Goal: Transaction & Acquisition: Purchase product/service

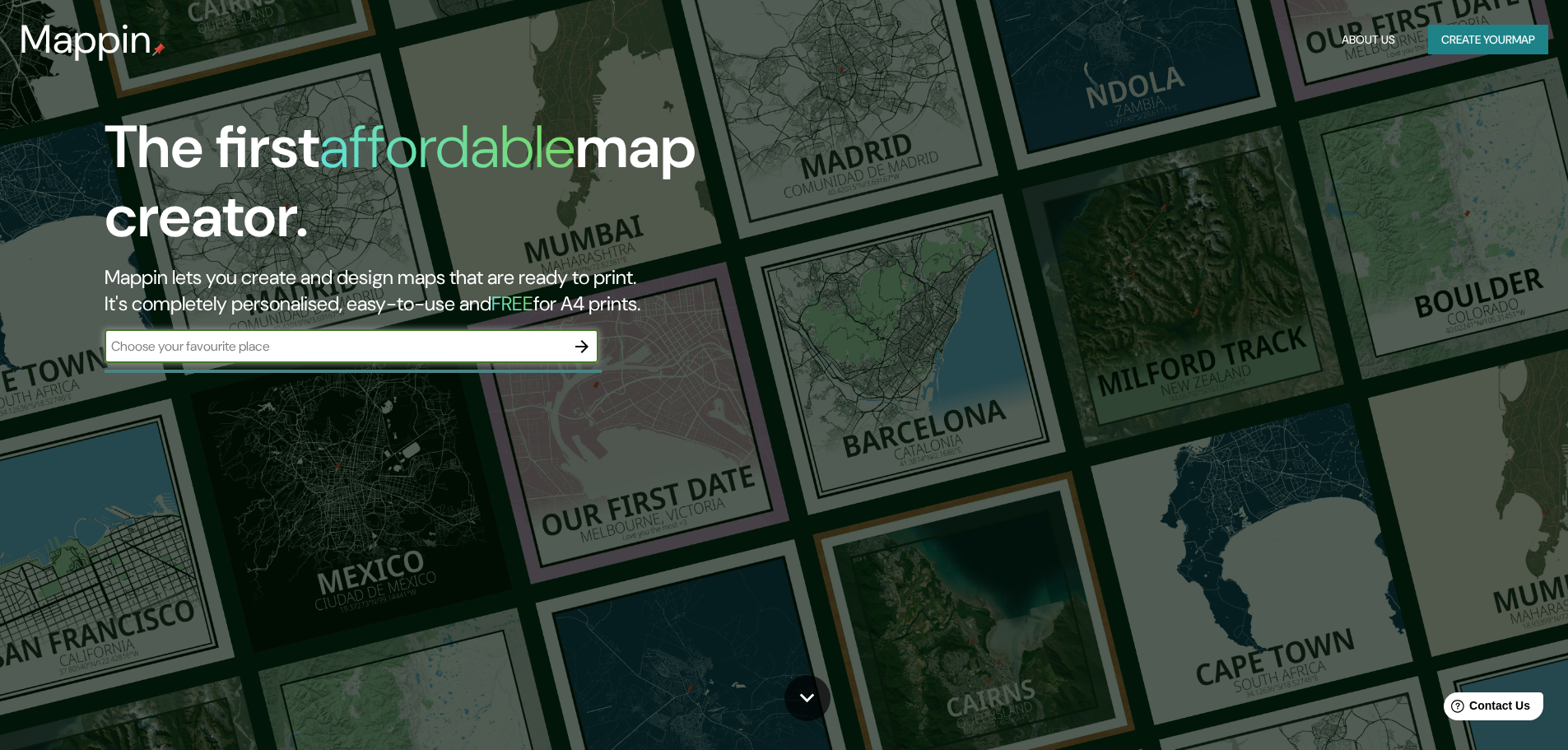
click at [1512, 41] on button "Create your map" at bounding box center [1488, 40] width 120 height 31
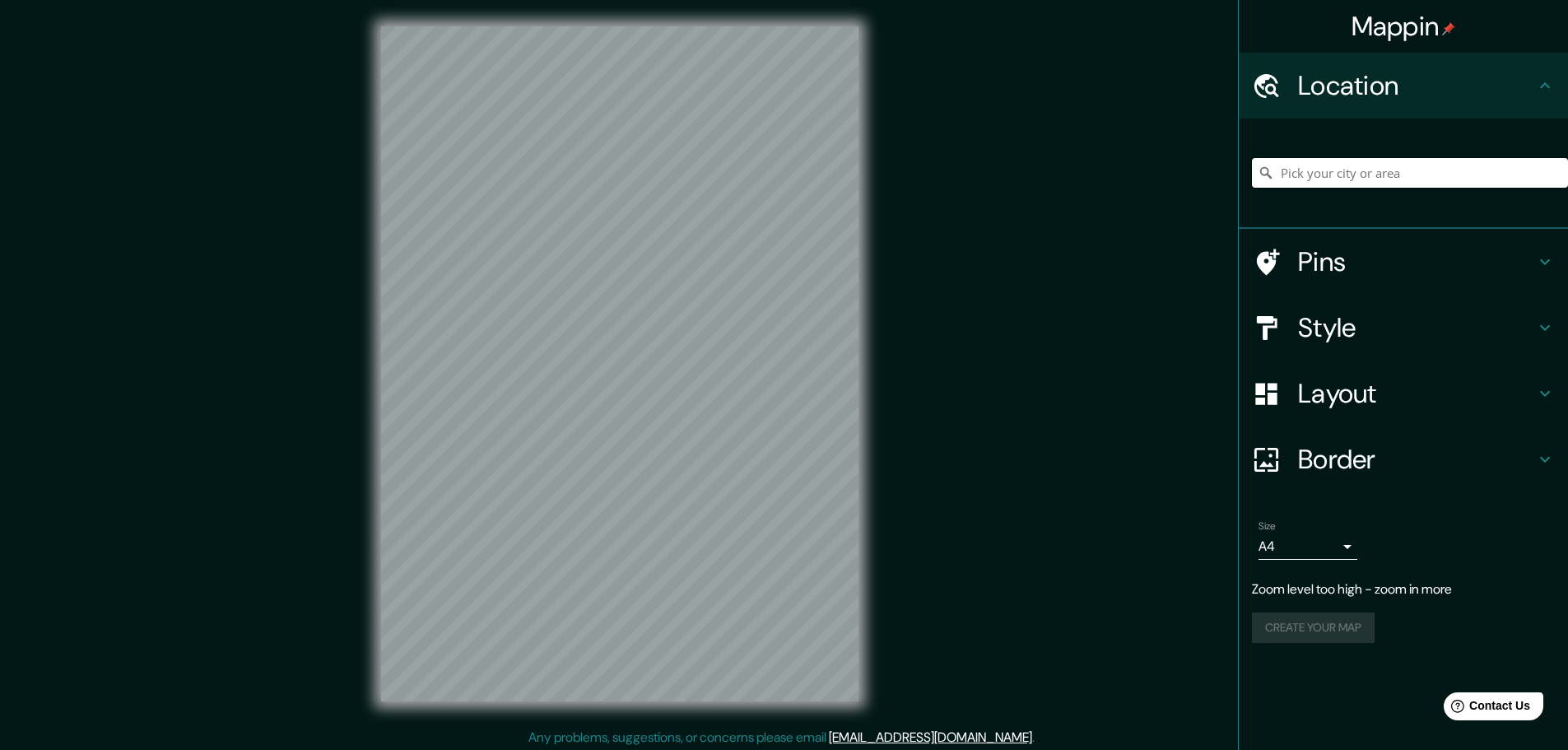
click at [1318, 173] on input "Pick your city or area" at bounding box center [1410, 173] width 316 height 30
click at [683, 399] on div at bounding box center [682, 397] width 13 height 13
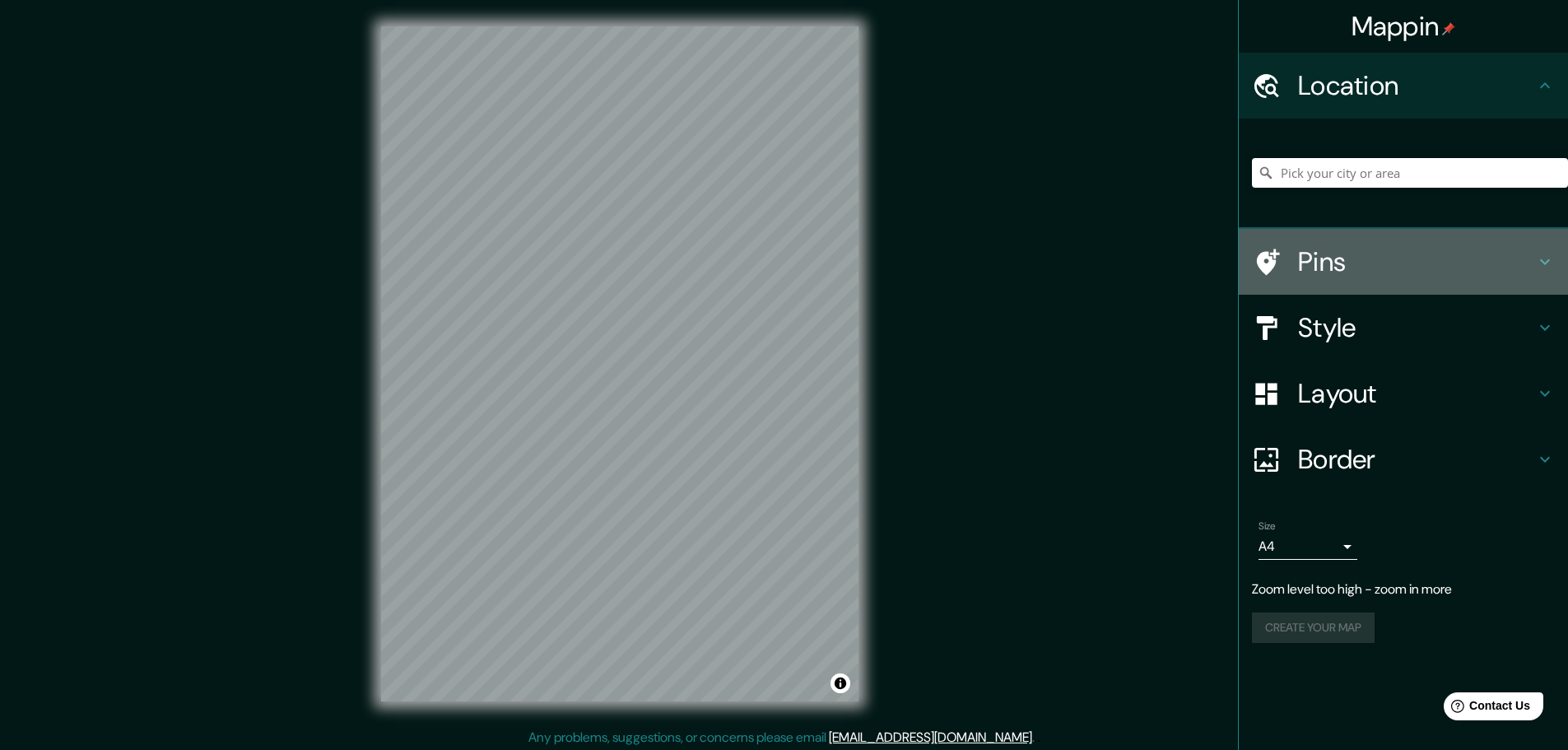
click at [1432, 252] on h4 "Pins" at bounding box center [1417, 261] width 237 height 32
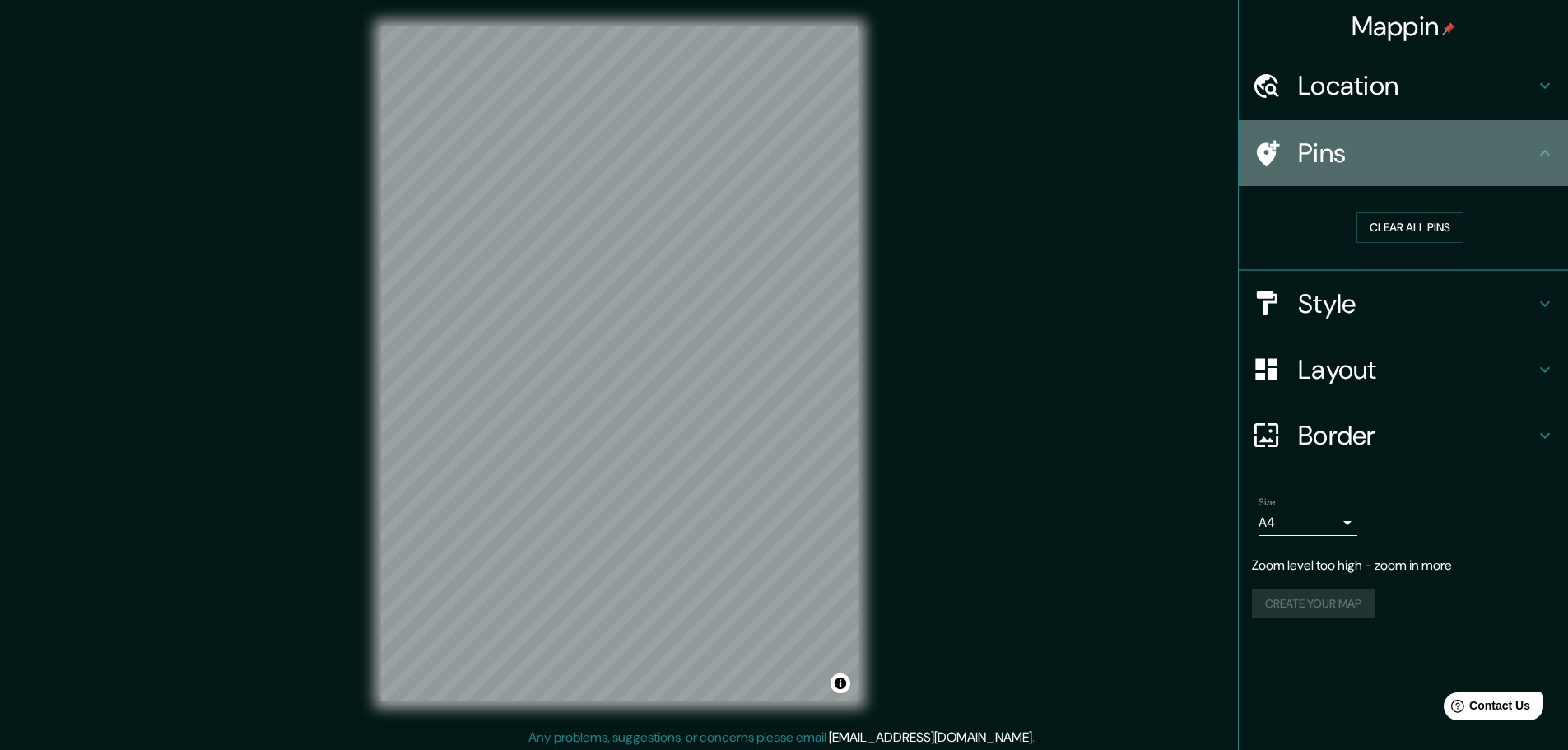
click at [1438, 156] on h4 "Pins" at bounding box center [1417, 153] width 237 height 32
click at [1546, 163] on div "Pins" at bounding box center [1403, 153] width 329 height 66
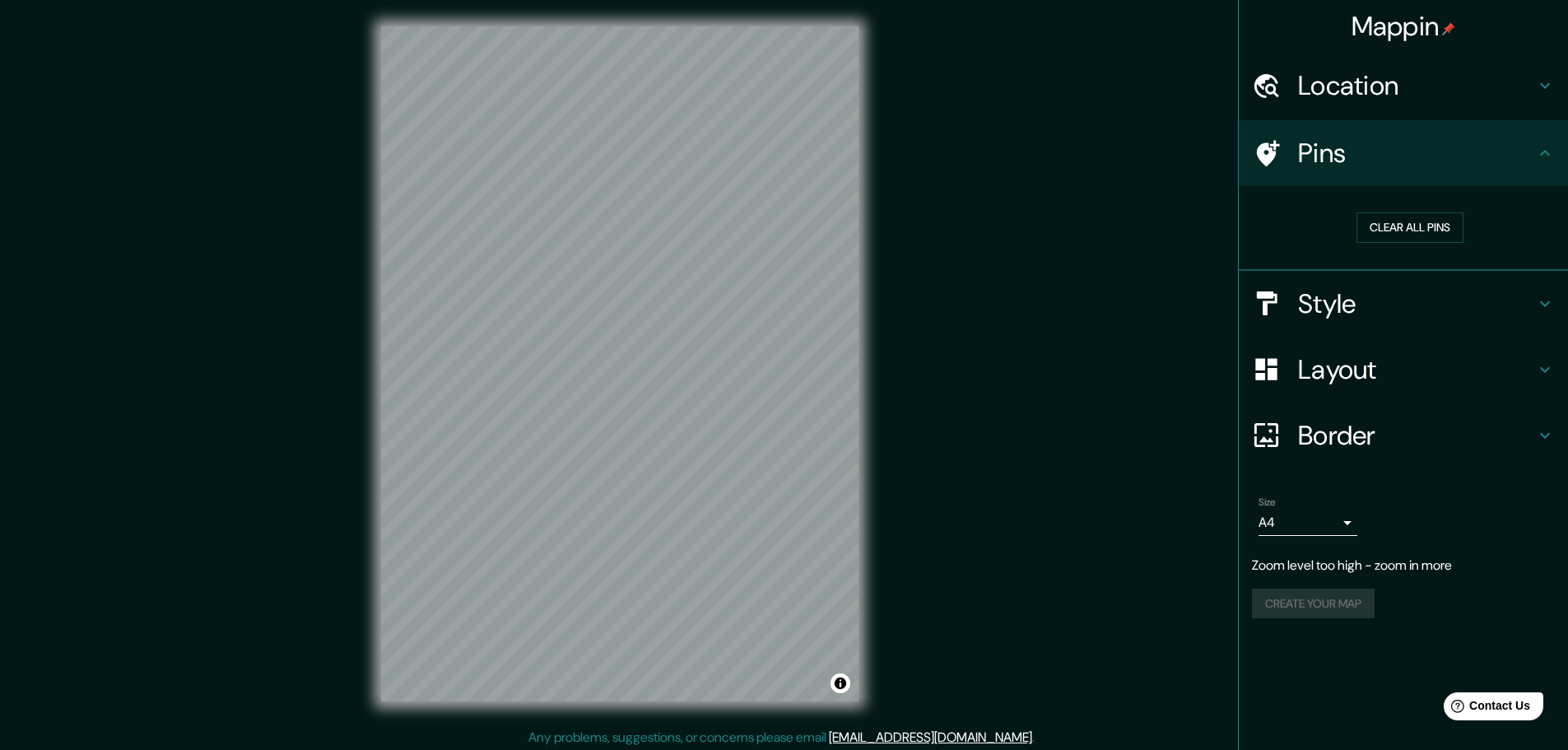
click at [1492, 303] on h4 "Style" at bounding box center [1417, 303] width 237 height 32
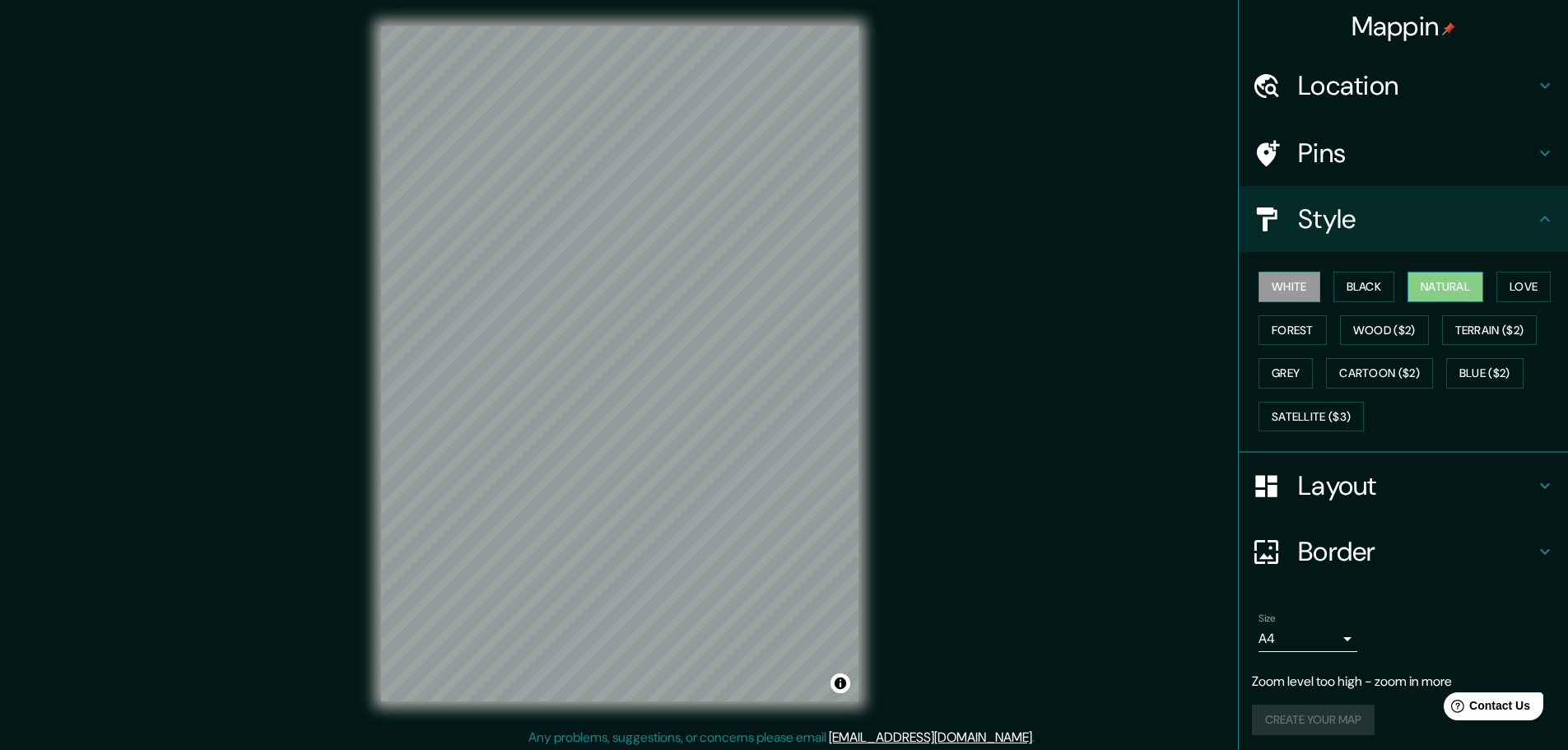
click at [1425, 282] on button "Natural" at bounding box center [1445, 286] width 76 height 31
click at [1523, 292] on button "Love" at bounding box center [1524, 286] width 54 height 31
click at [1295, 328] on button "Forest" at bounding box center [1293, 330] width 69 height 31
click at [1357, 294] on button "Black" at bounding box center [1364, 286] width 61 height 31
click at [1268, 293] on button "White" at bounding box center [1290, 286] width 61 height 31
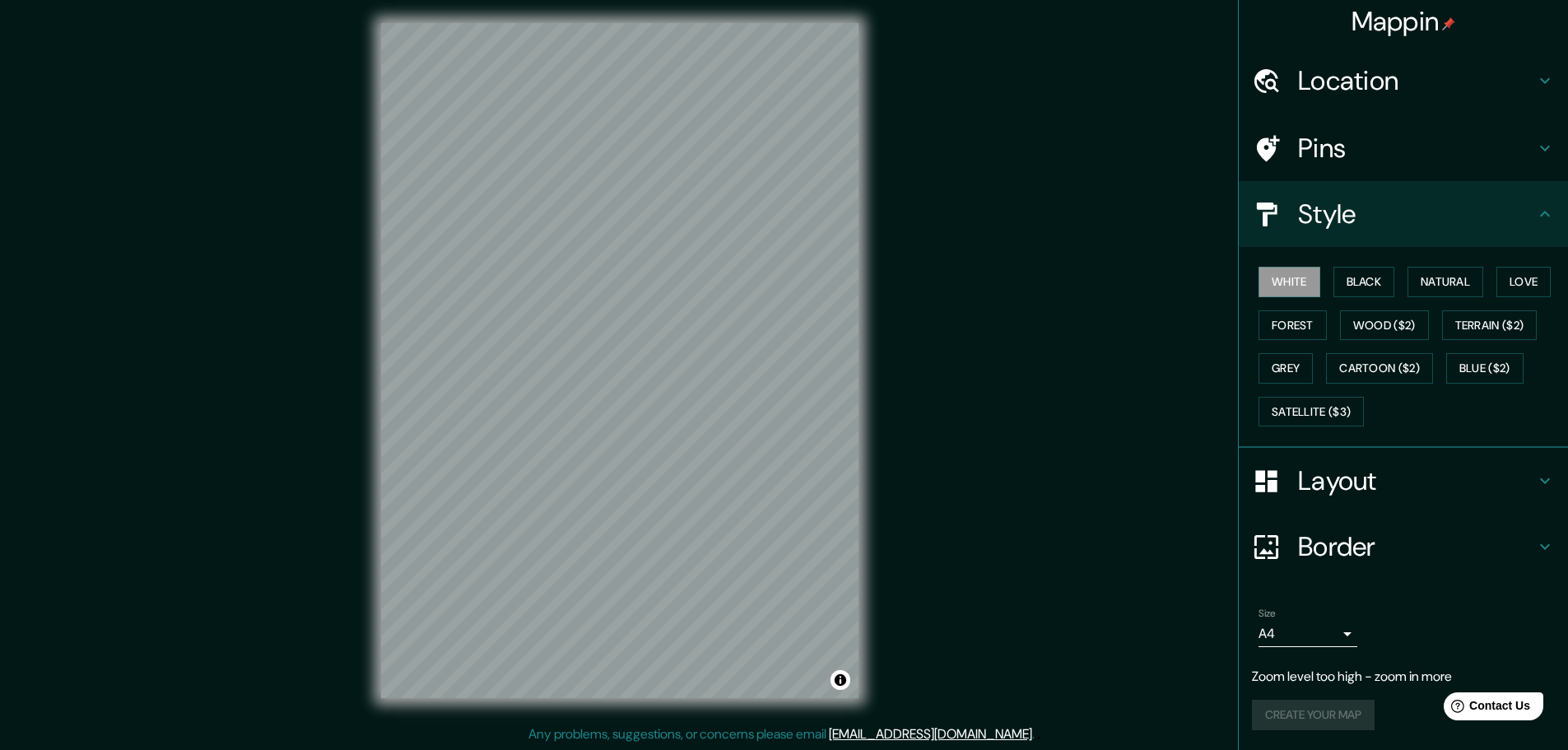
scroll to position [4, 0]
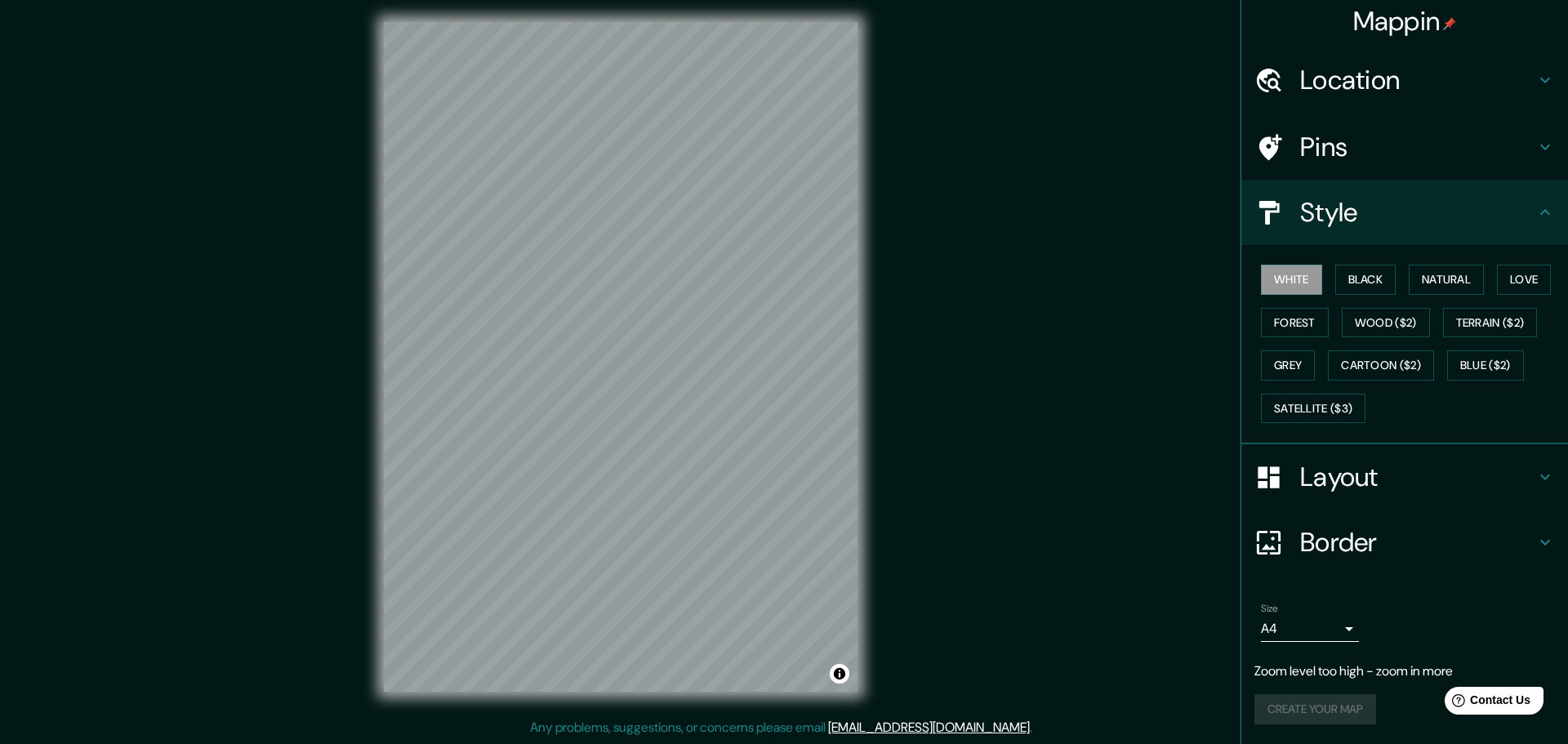
click at [1330, 623] on body "Mappin Location Pins Style White Black Natural Love Forest Wood ($2) Terrain ($…" at bounding box center [784, 368] width 1568 height 744
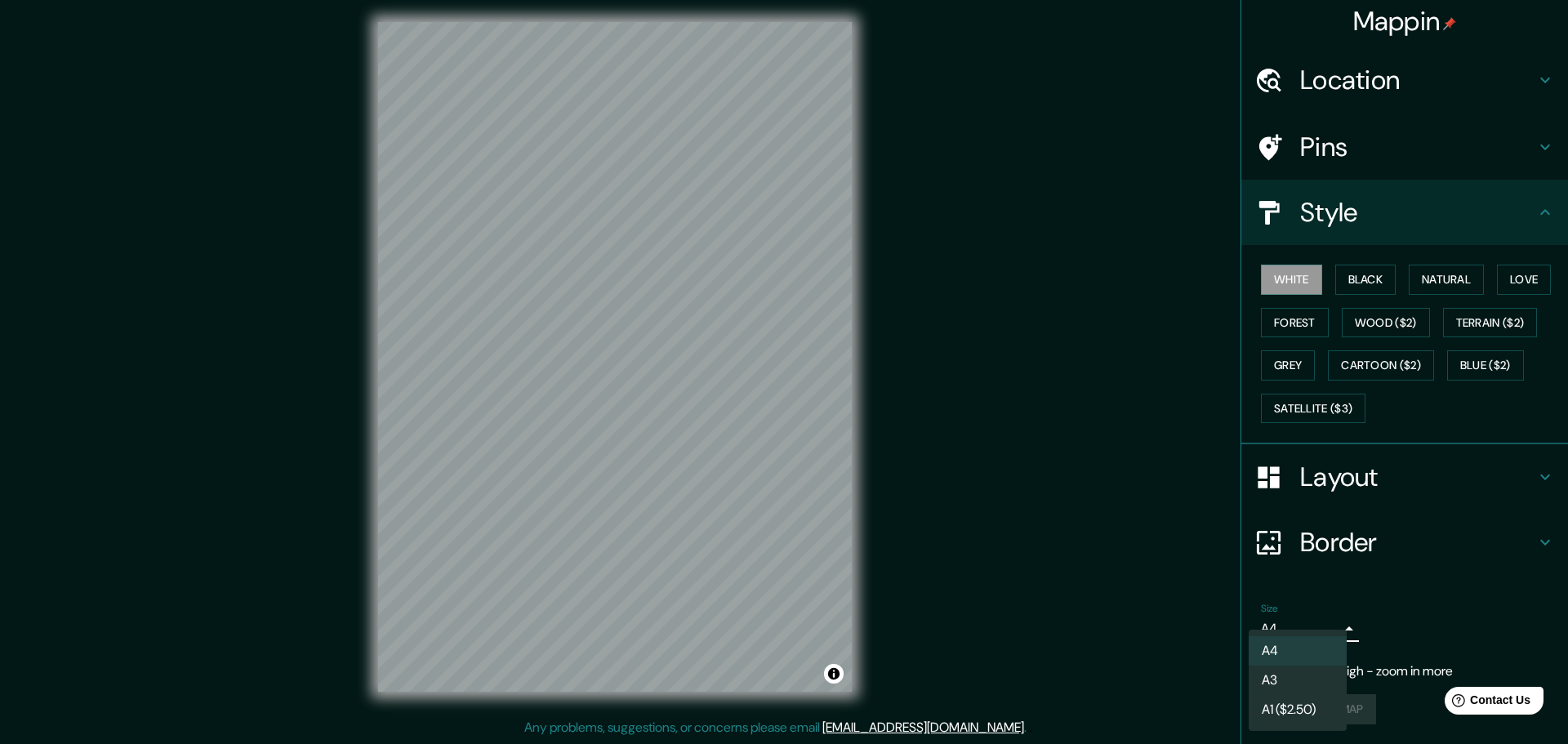
click at [1359, 625] on div at bounding box center [784, 372] width 1568 height 744
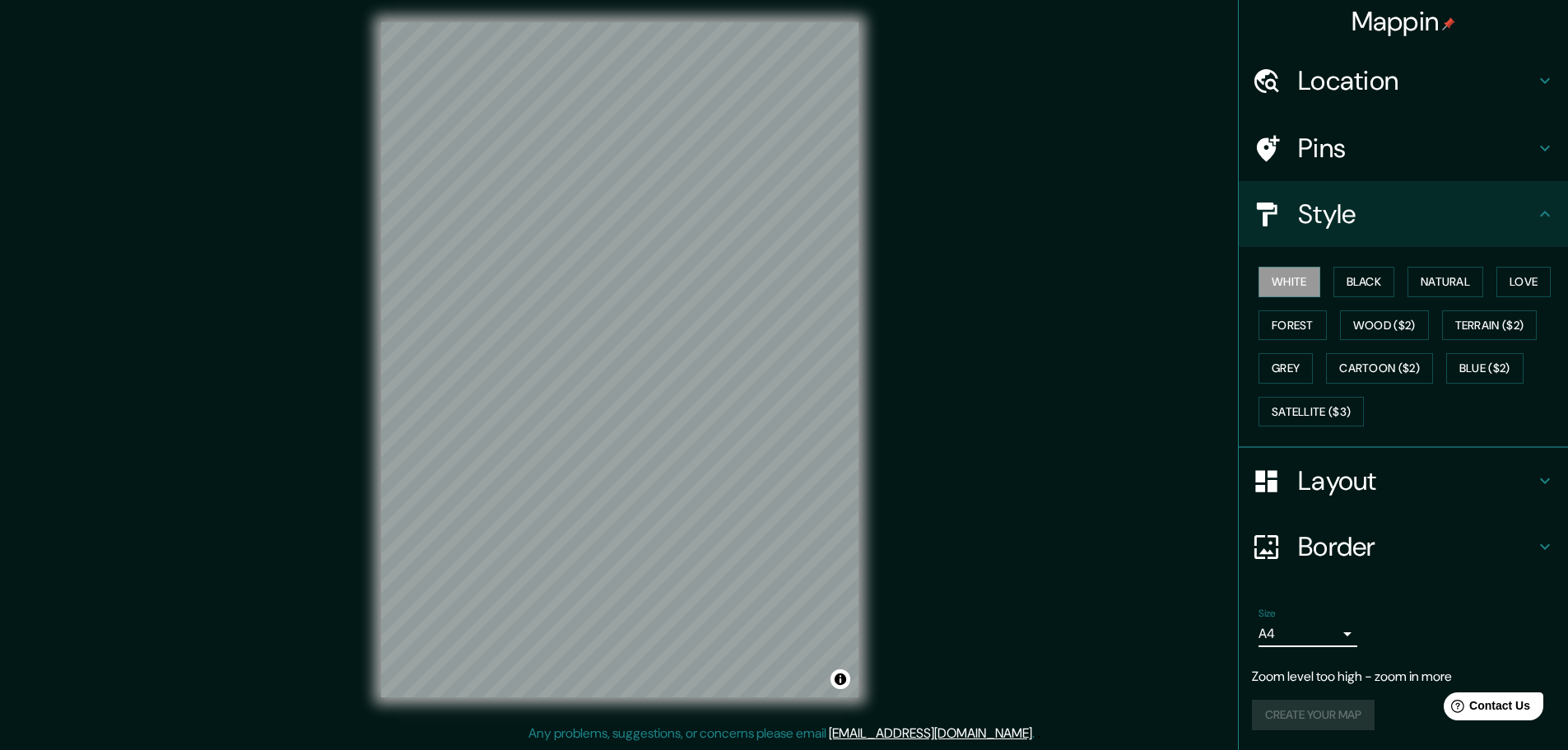
click at [1395, 478] on h4 "Layout" at bounding box center [1417, 480] width 237 height 32
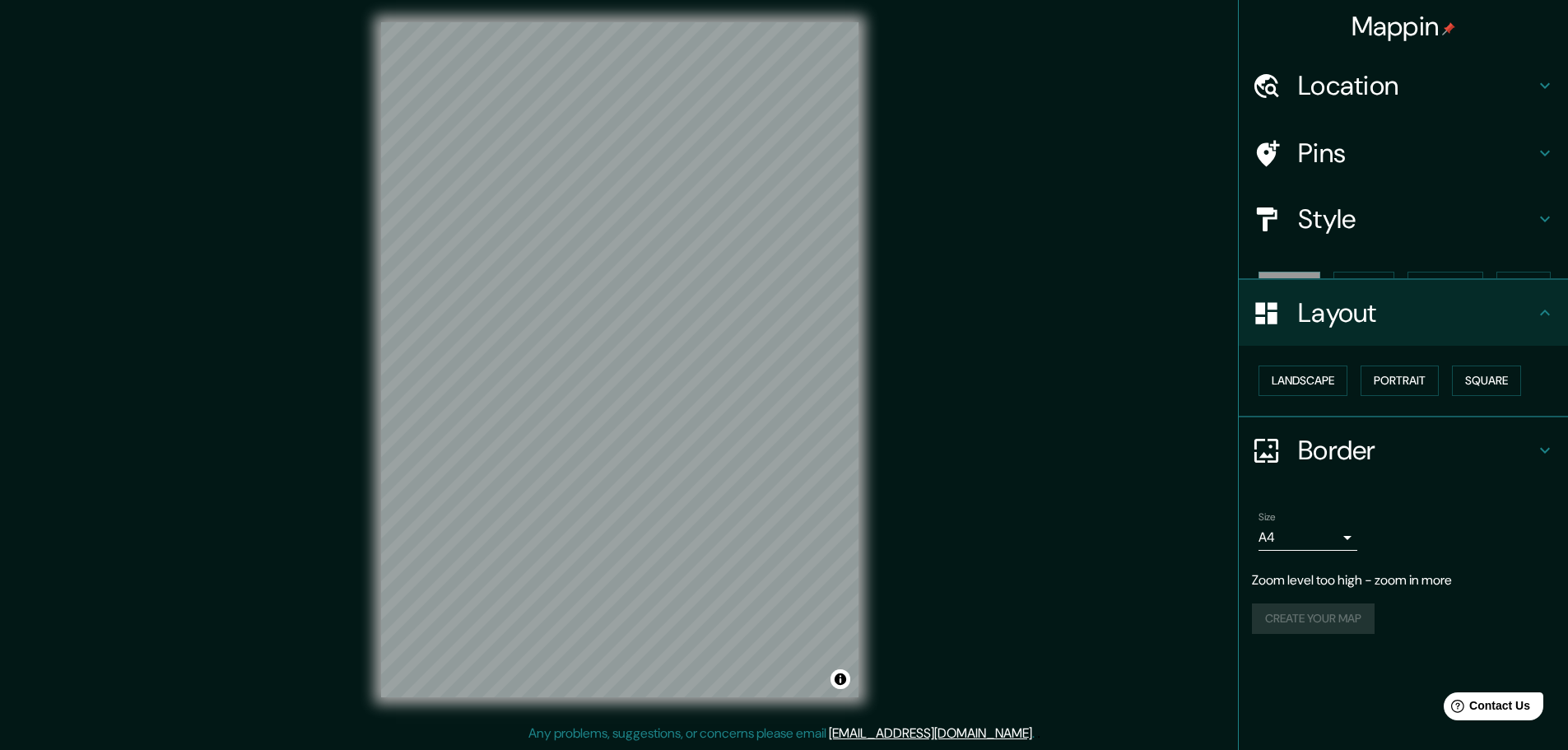
scroll to position [0, 0]
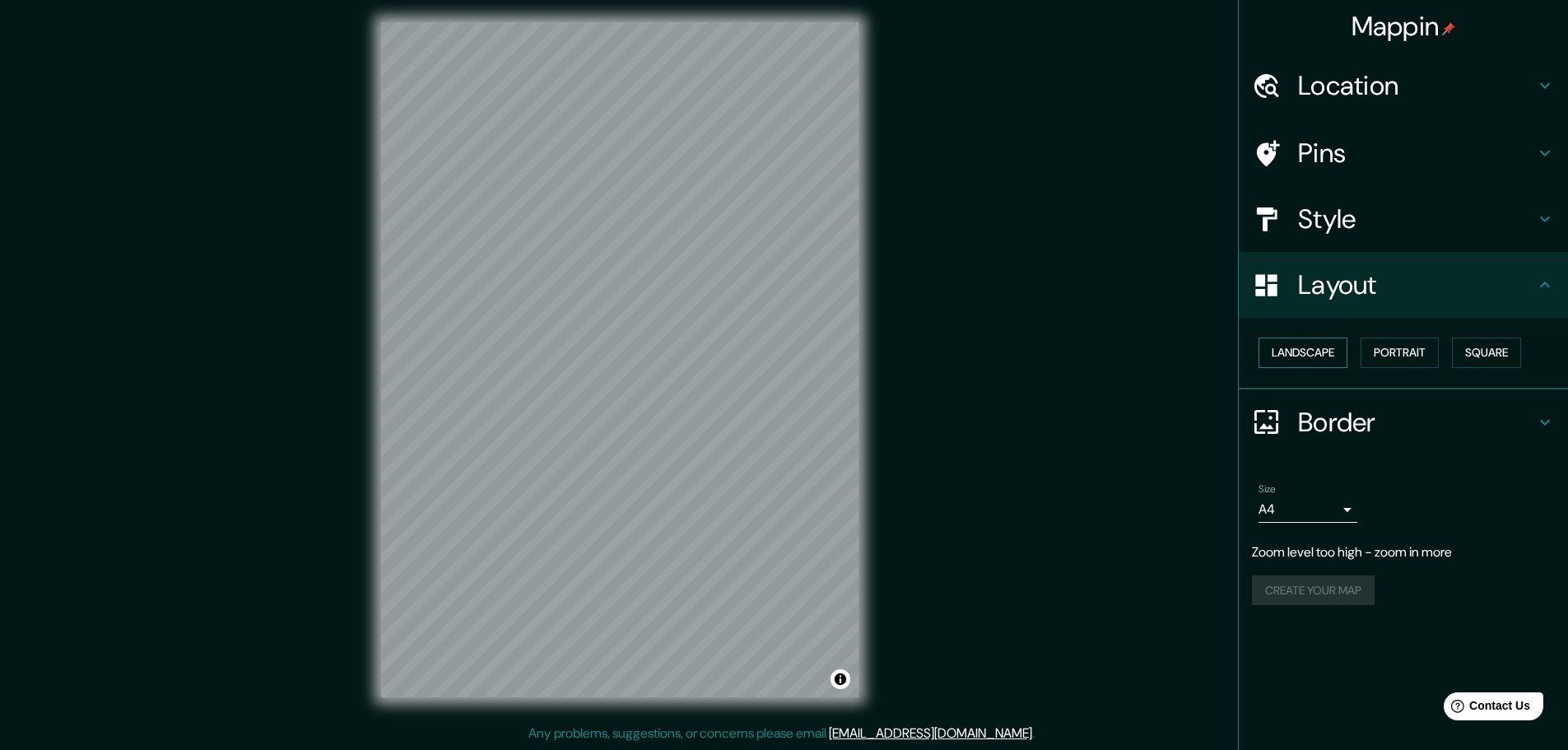
click at [1327, 350] on button "Landscape" at bounding box center [1303, 352] width 89 height 31
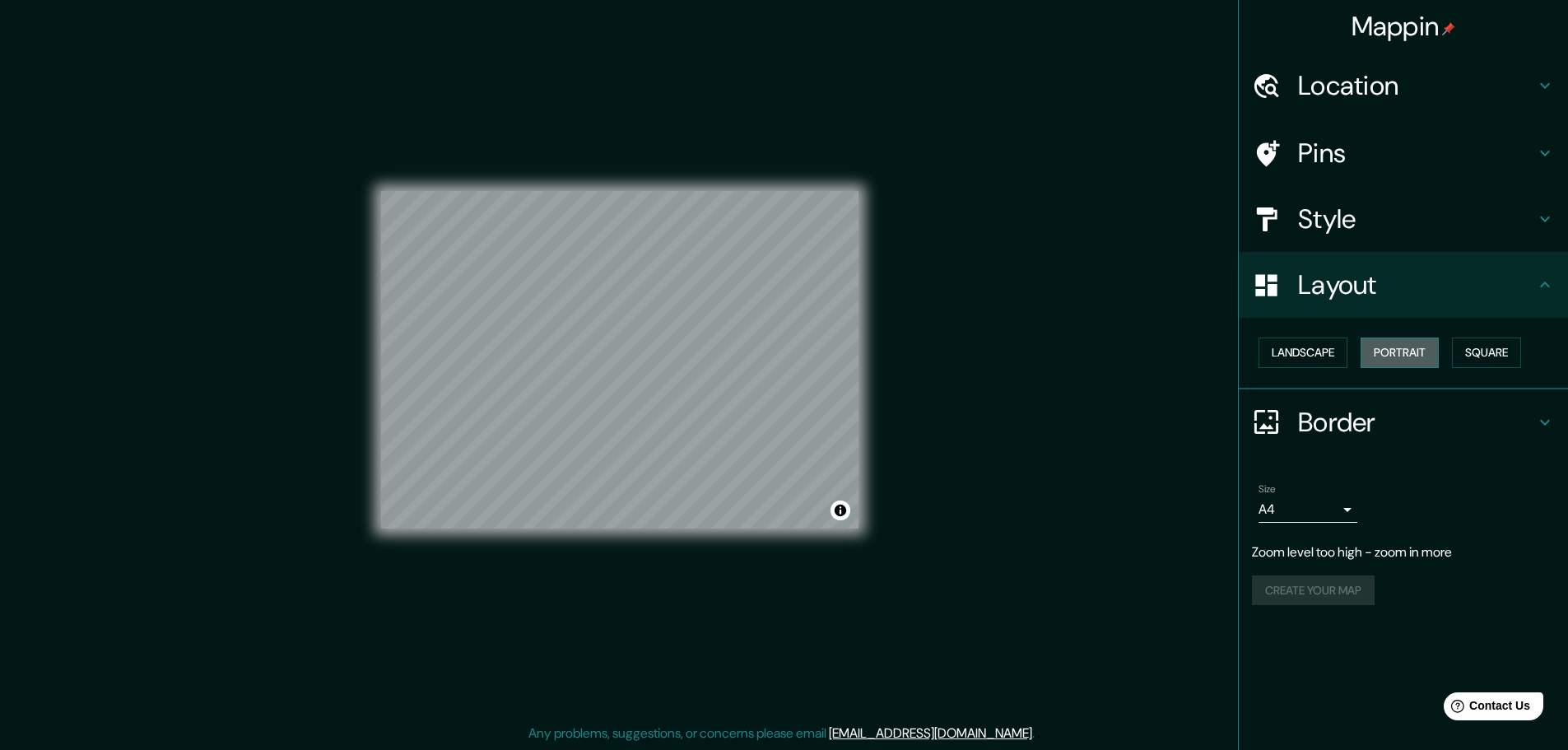
click at [1404, 357] on button "Portrait" at bounding box center [1399, 352] width 78 height 31
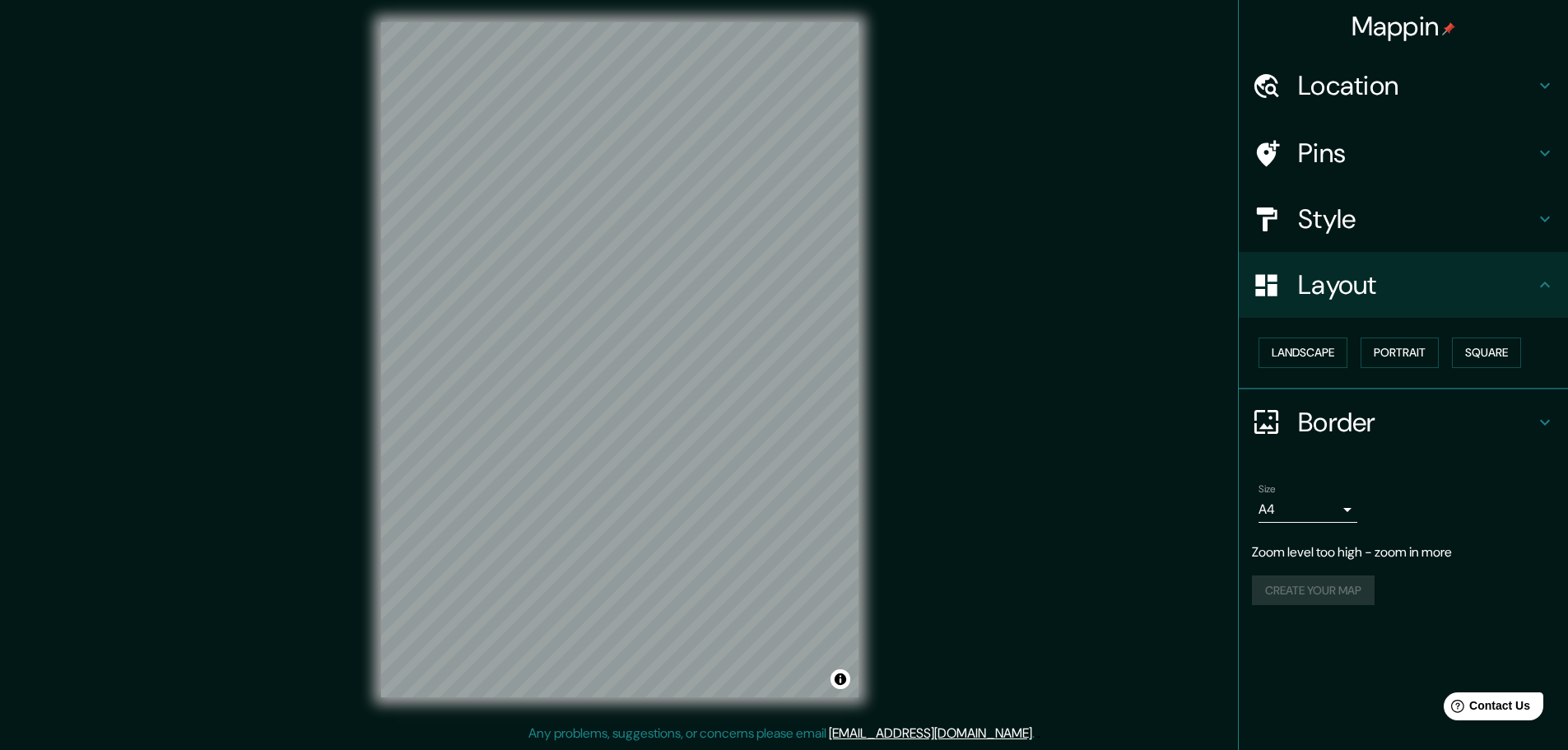
click at [1350, 425] on h4 "Border" at bounding box center [1417, 422] width 237 height 32
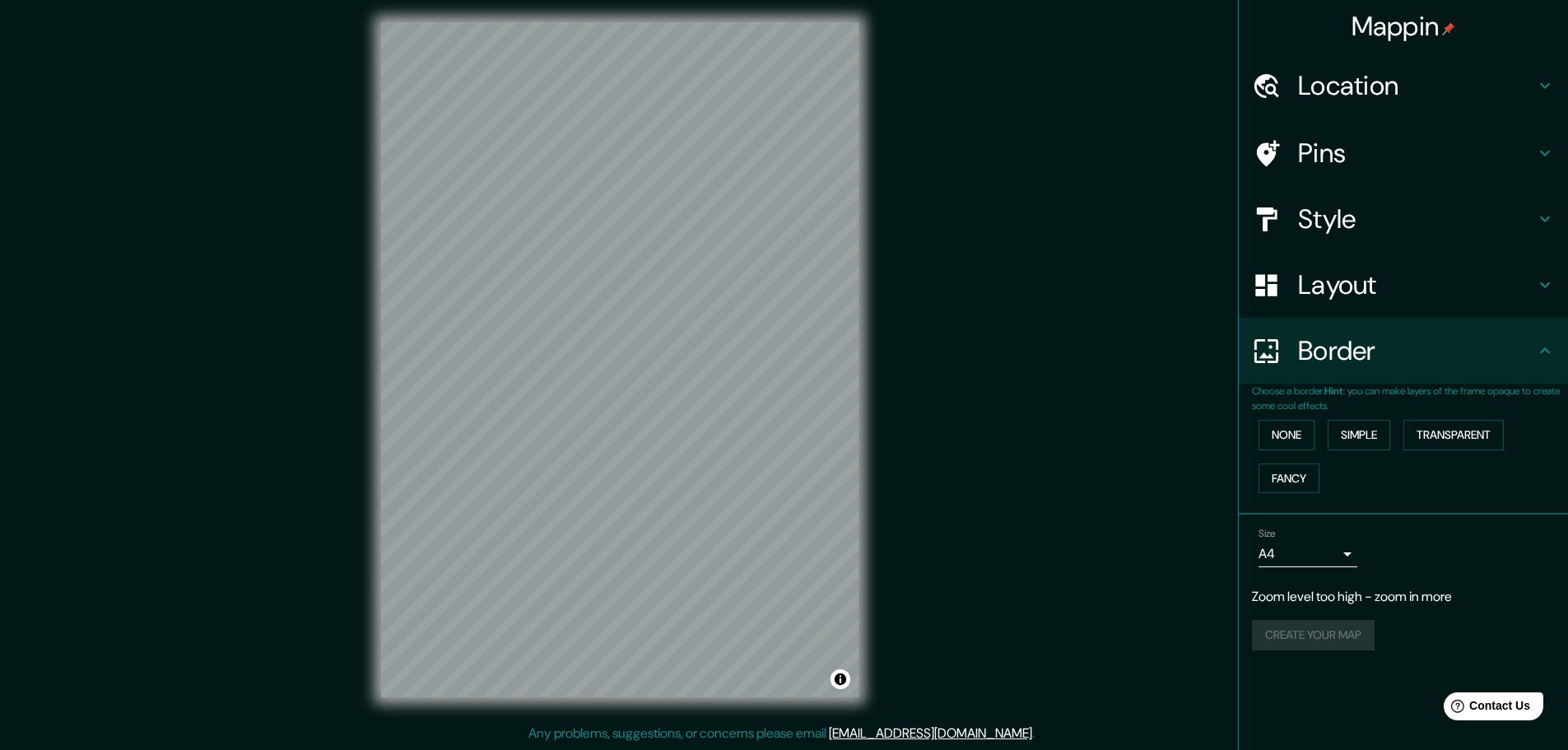
click at [1333, 629] on div "Create your map" at bounding box center [1403, 635] width 303 height 31
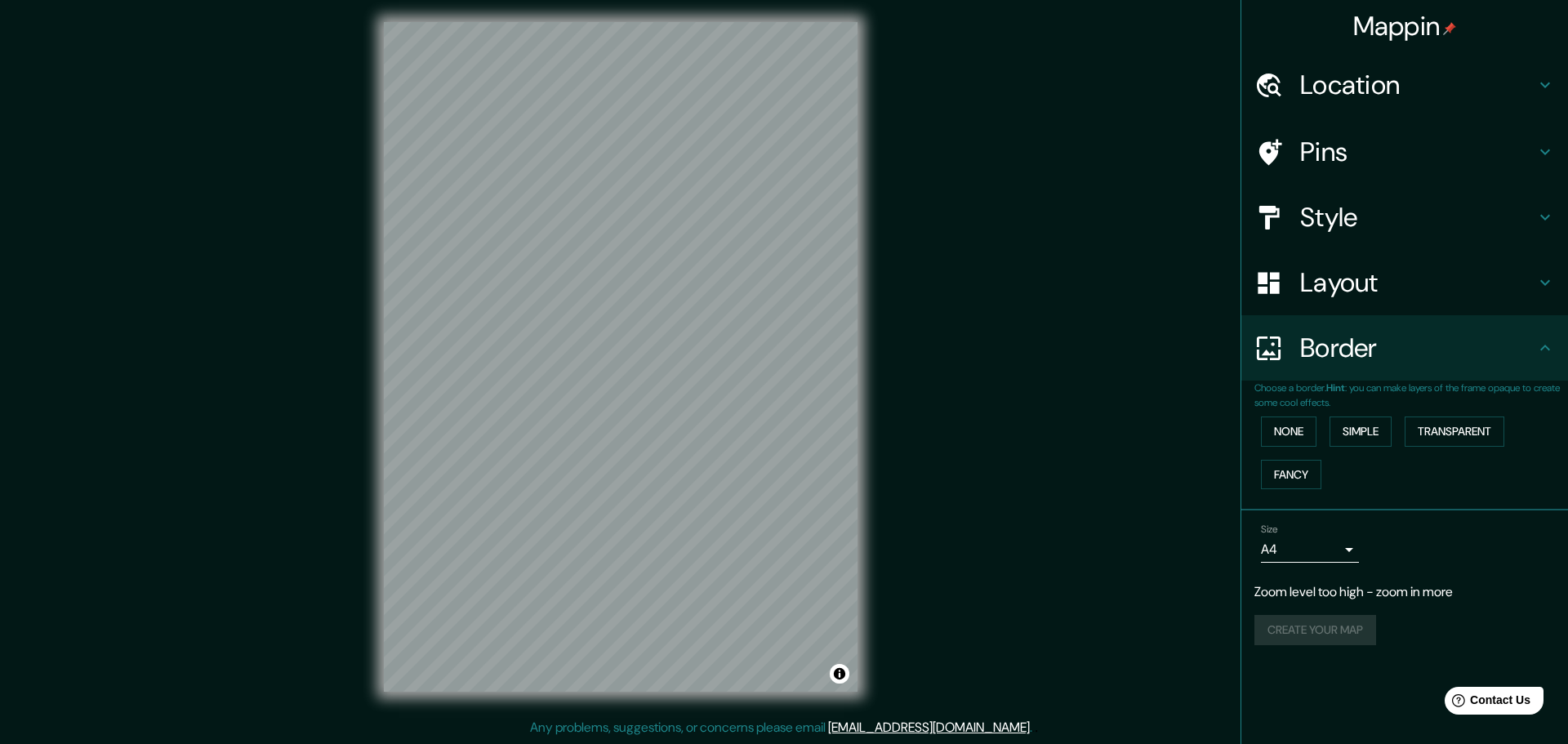
click at [1332, 551] on body "Mappin Location Pins Style Layout Border Choose a border. Hint : you can make l…" at bounding box center [784, 368] width 1568 height 744
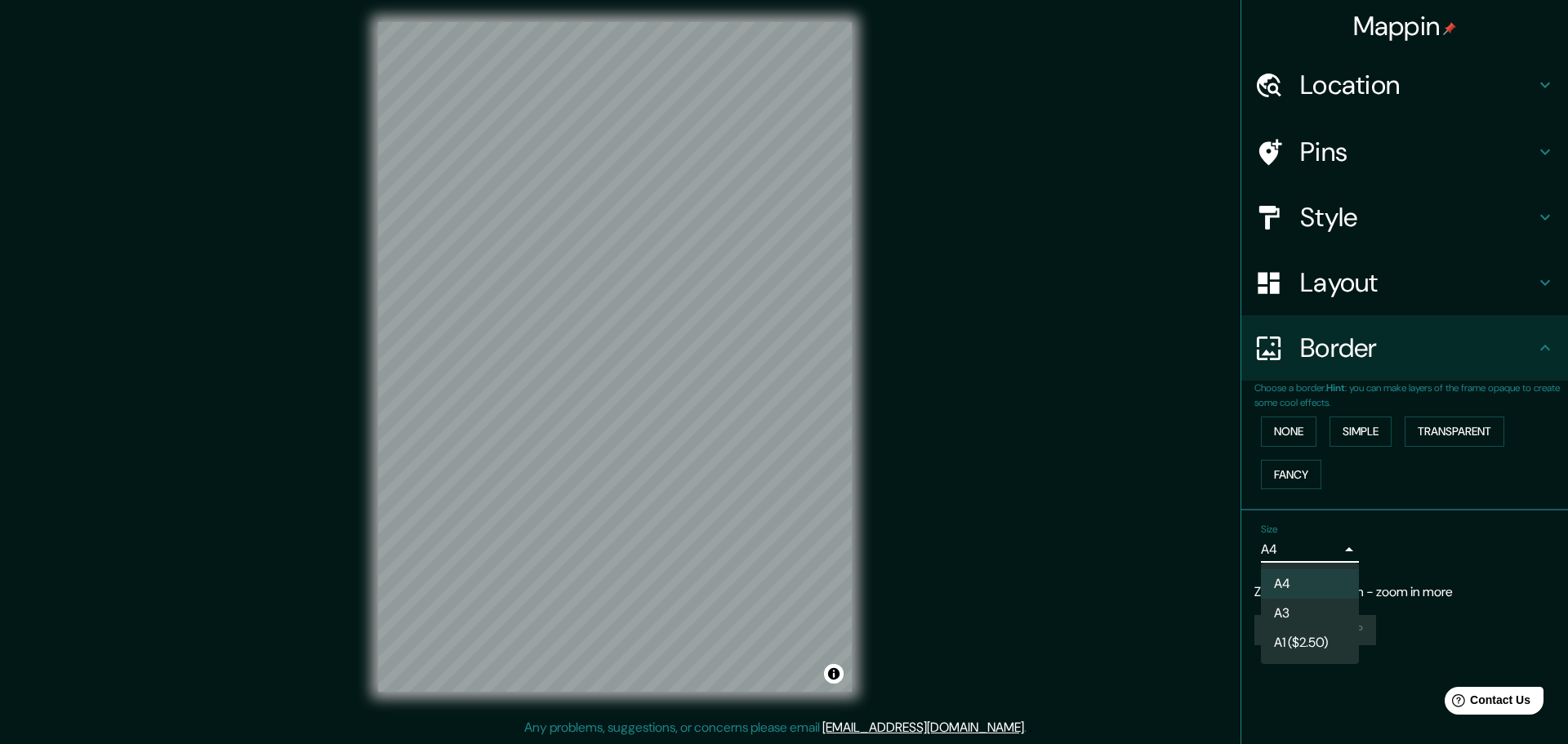
click at [1299, 609] on li "A3" at bounding box center [1310, 613] width 98 height 30
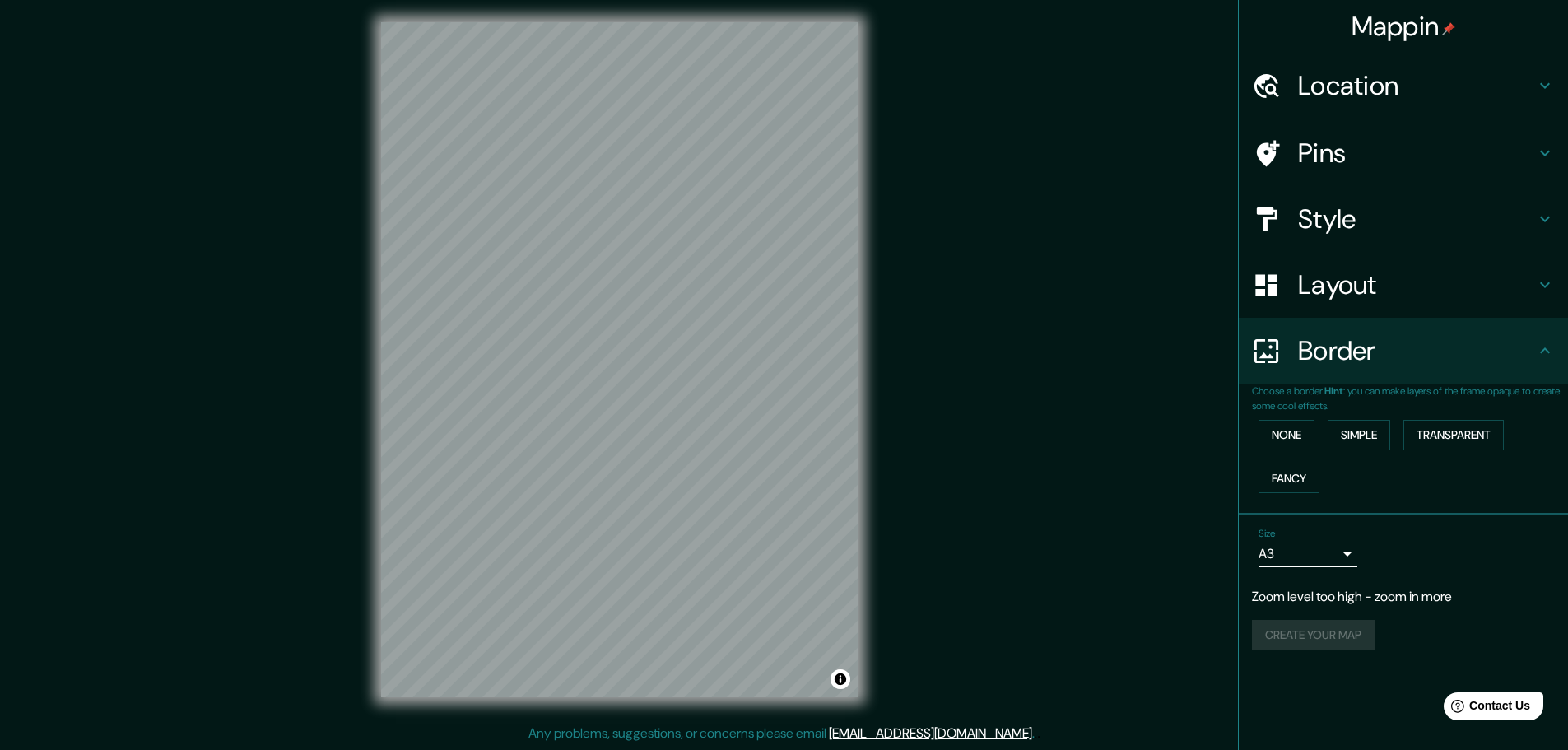
click at [1335, 636] on div "Create your map" at bounding box center [1403, 635] width 303 height 31
click at [1339, 636] on div "Create your map" at bounding box center [1403, 635] width 303 height 31
click at [1294, 437] on button "None" at bounding box center [1287, 435] width 56 height 31
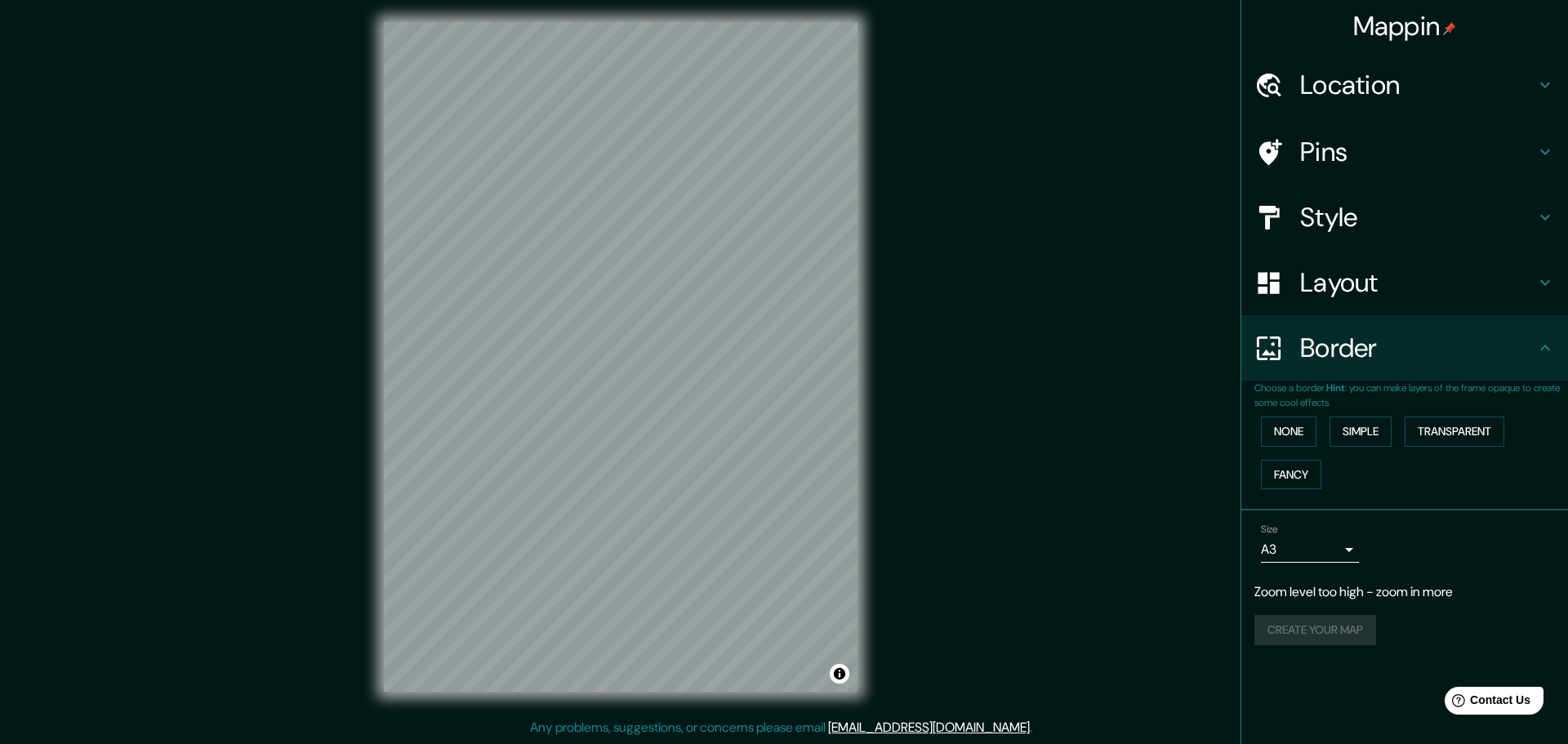
click at [1336, 548] on body "Mappin Location Pins Style Layout Border Choose a border. Hint : you can make l…" at bounding box center [784, 368] width 1568 height 744
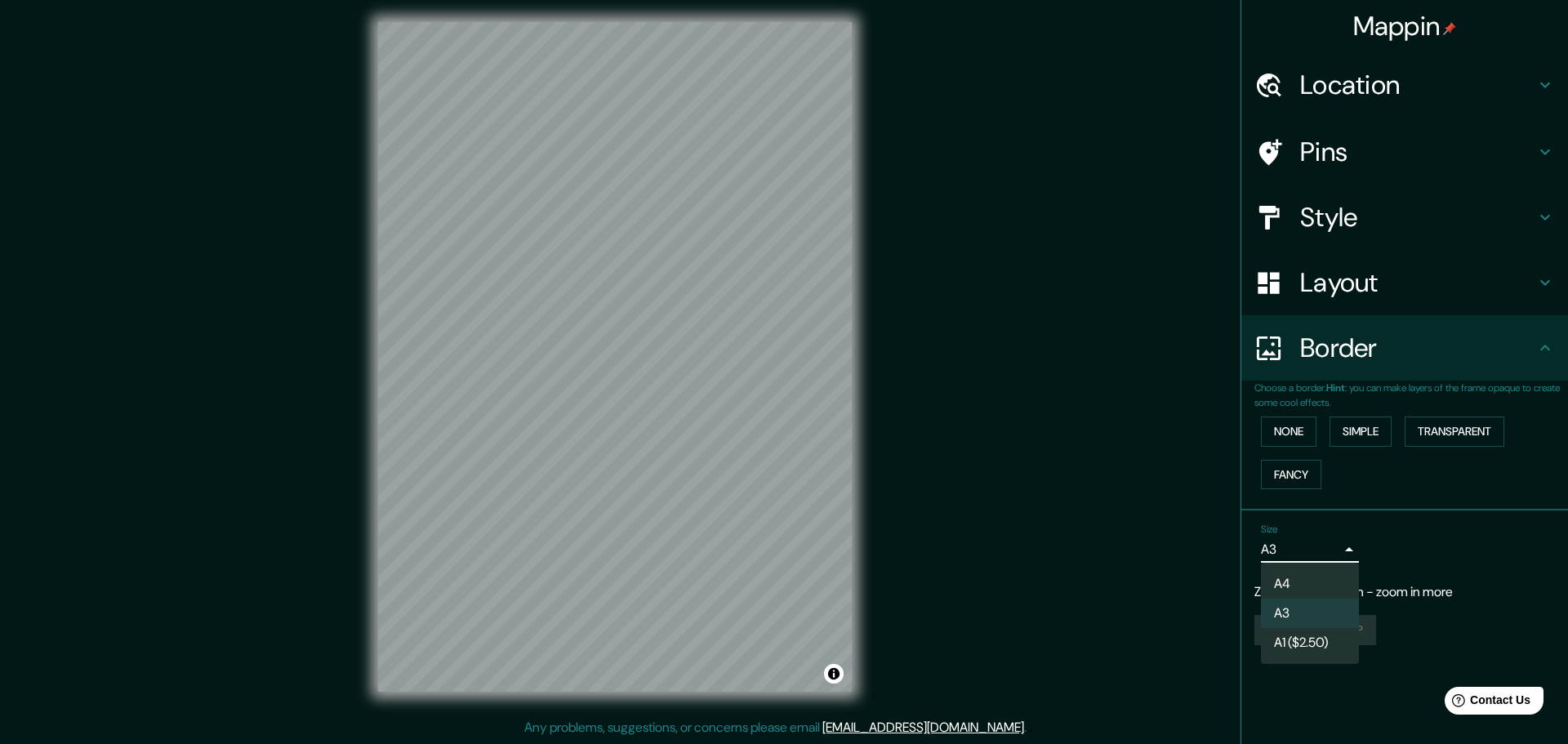
click at [1343, 549] on div at bounding box center [784, 372] width 1568 height 744
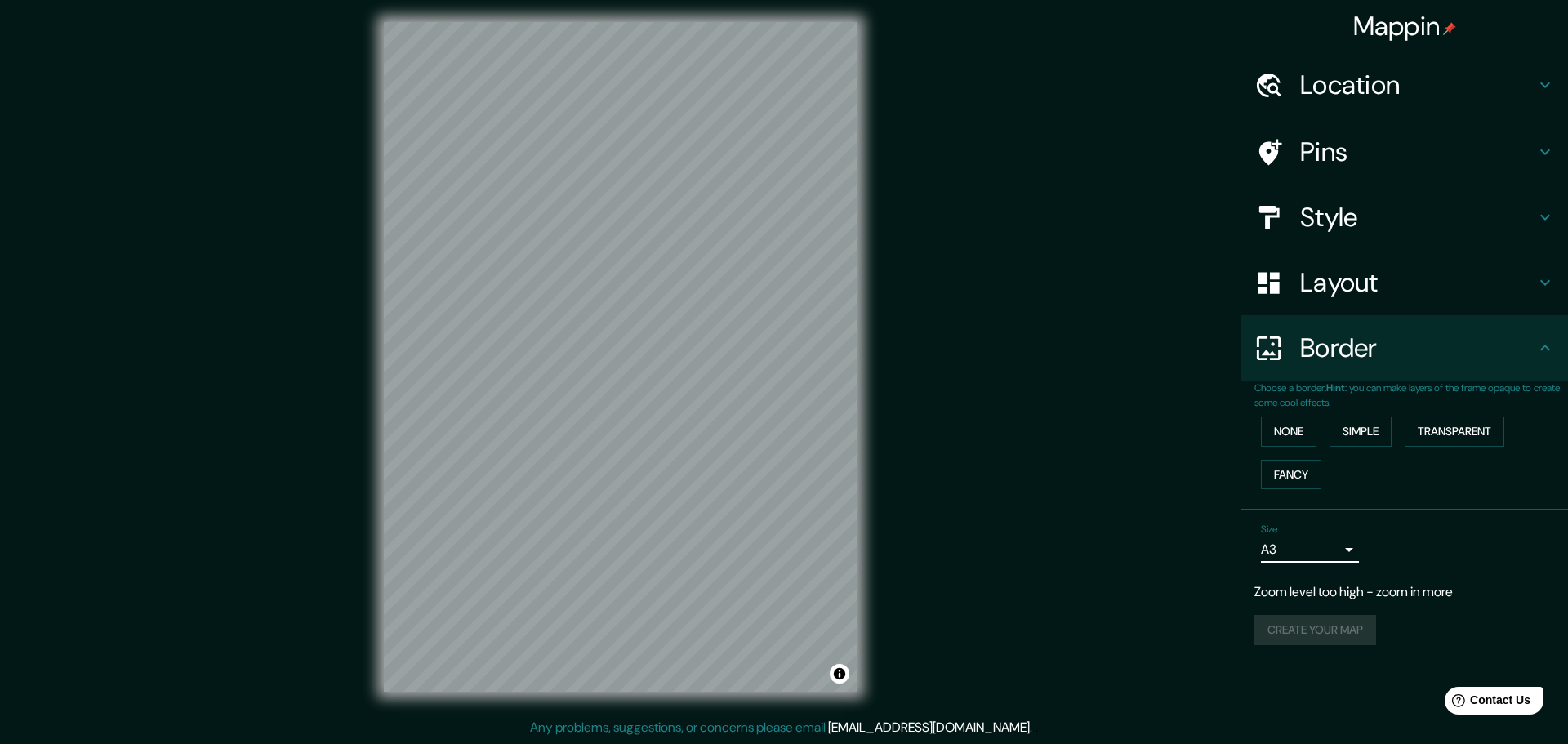
click at [1342, 553] on body "Mappin Location Pins Style Layout Border Choose a border. Hint : you can make l…" at bounding box center [784, 368] width 1568 height 744
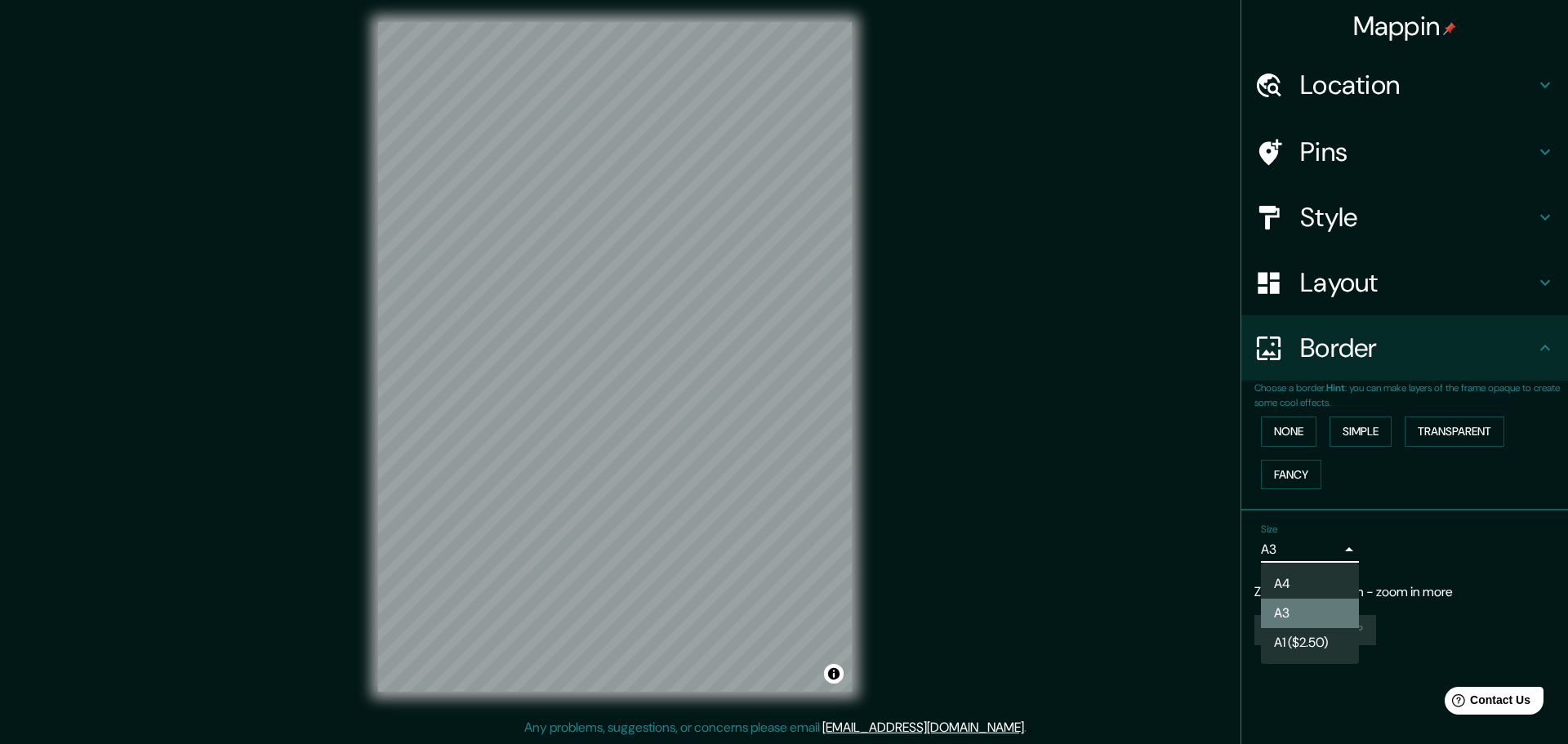
drag, startPoint x: 1343, startPoint y: 612, endPoint x: 1337, endPoint y: 653, distance: 41.4
drag, startPoint x: 1337, startPoint y: 653, endPoint x: 1395, endPoint y: 603, distance: 76.6
click at [1395, 603] on div at bounding box center [784, 372] width 1568 height 744
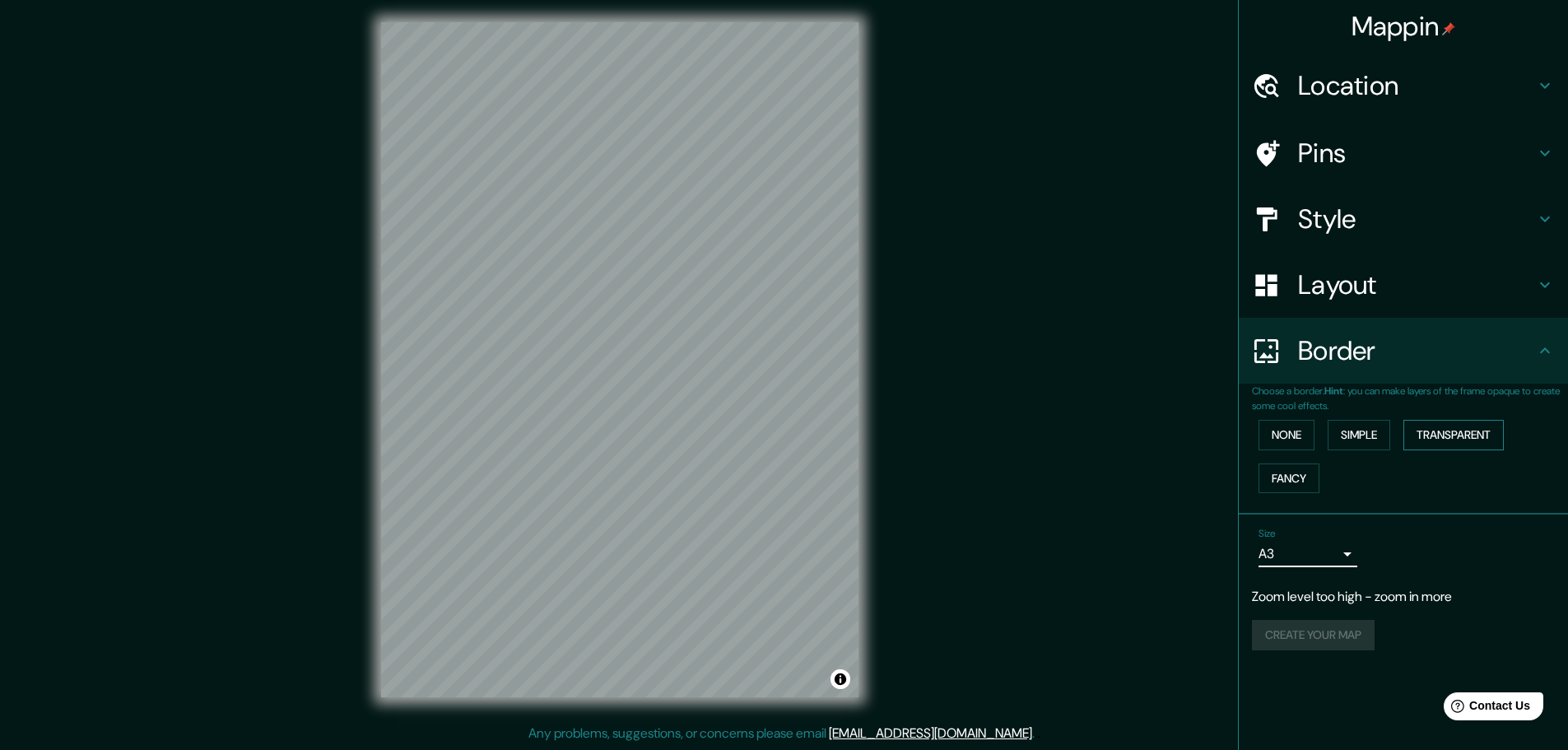
click at [1429, 436] on button "Transparent" at bounding box center [1454, 435] width 100 height 31
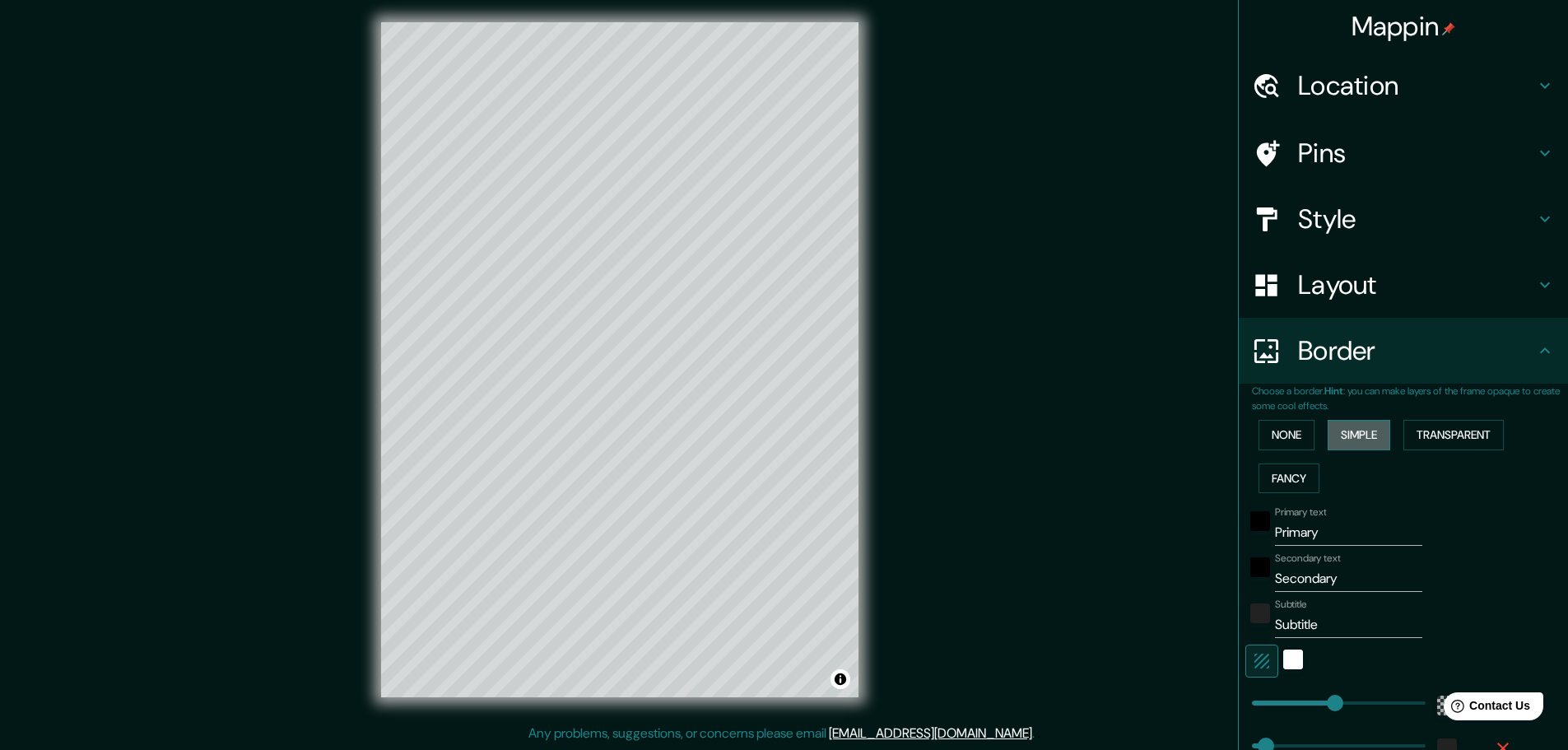
click at [1366, 429] on button "Simple" at bounding box center [1358, 435] width 62 height 31
click at [1292, 438] on button "None" at bounding box center [1287, 435] width 56 height 31
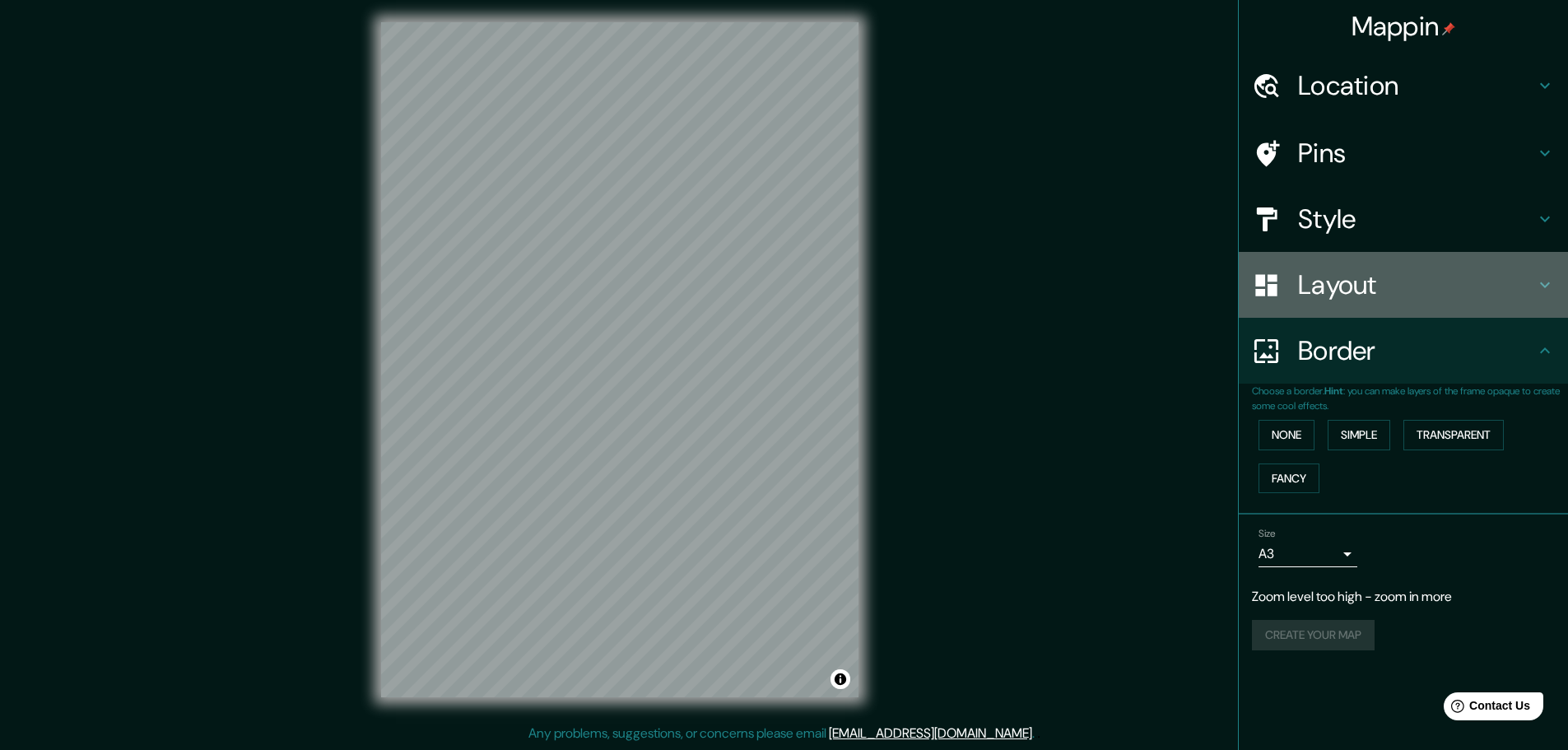
click at [1384, 281] on h4 "Layout" at bounding box center [1417, 284] width 237 height 32
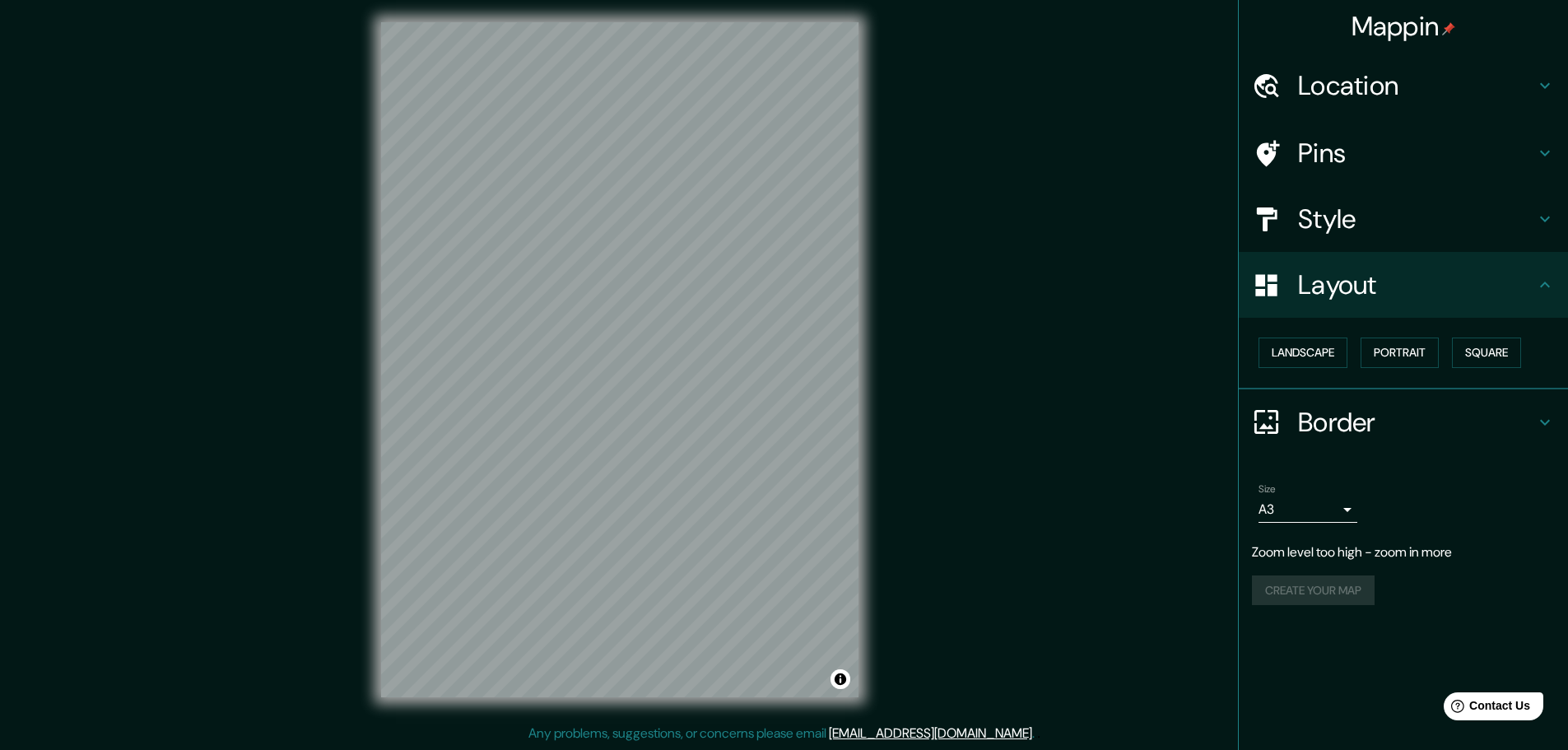
click at [1384, 280] on h4 "Layout" at bounding box center [1417, 284] width 237 height 32
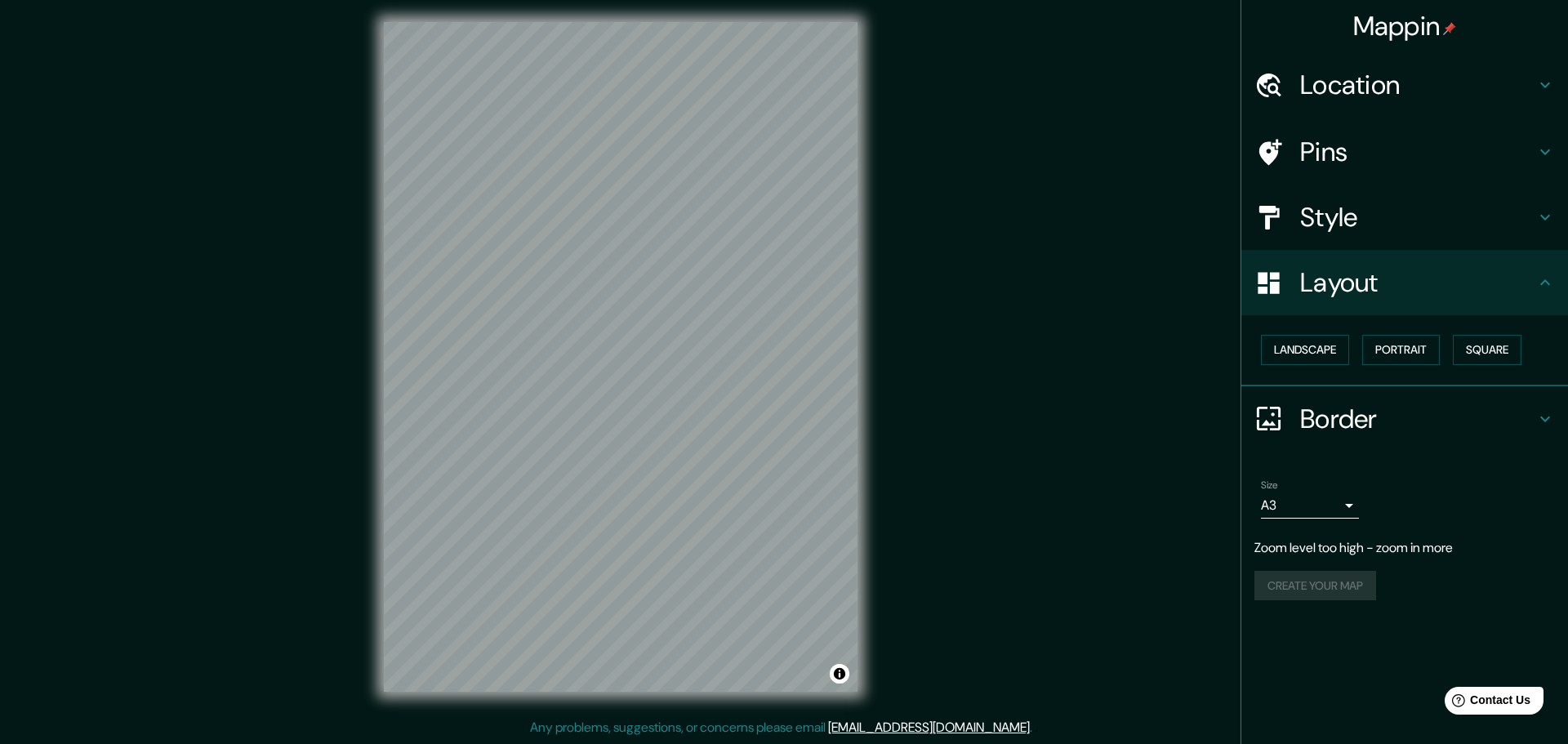
click at [1338, 506] on body "Mappin Location Pins Style Layout Landscape Portrait Square Border Choose a bor…" at bounding box center [784, 368] width 1568 height 744
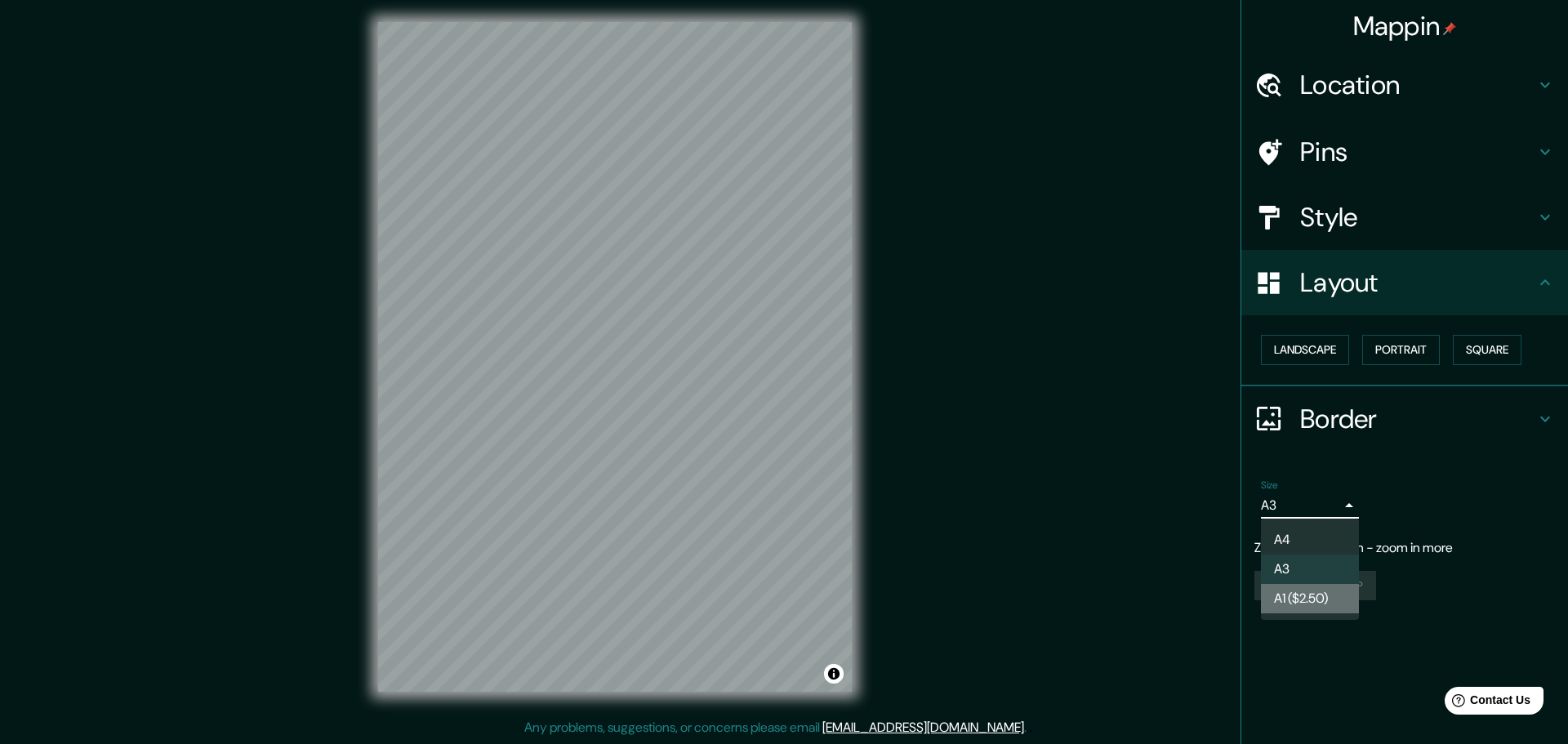
click at [1337, 589] on li "A1 ($2.50)" at bounding box center [1310, 599] width 98 height 30
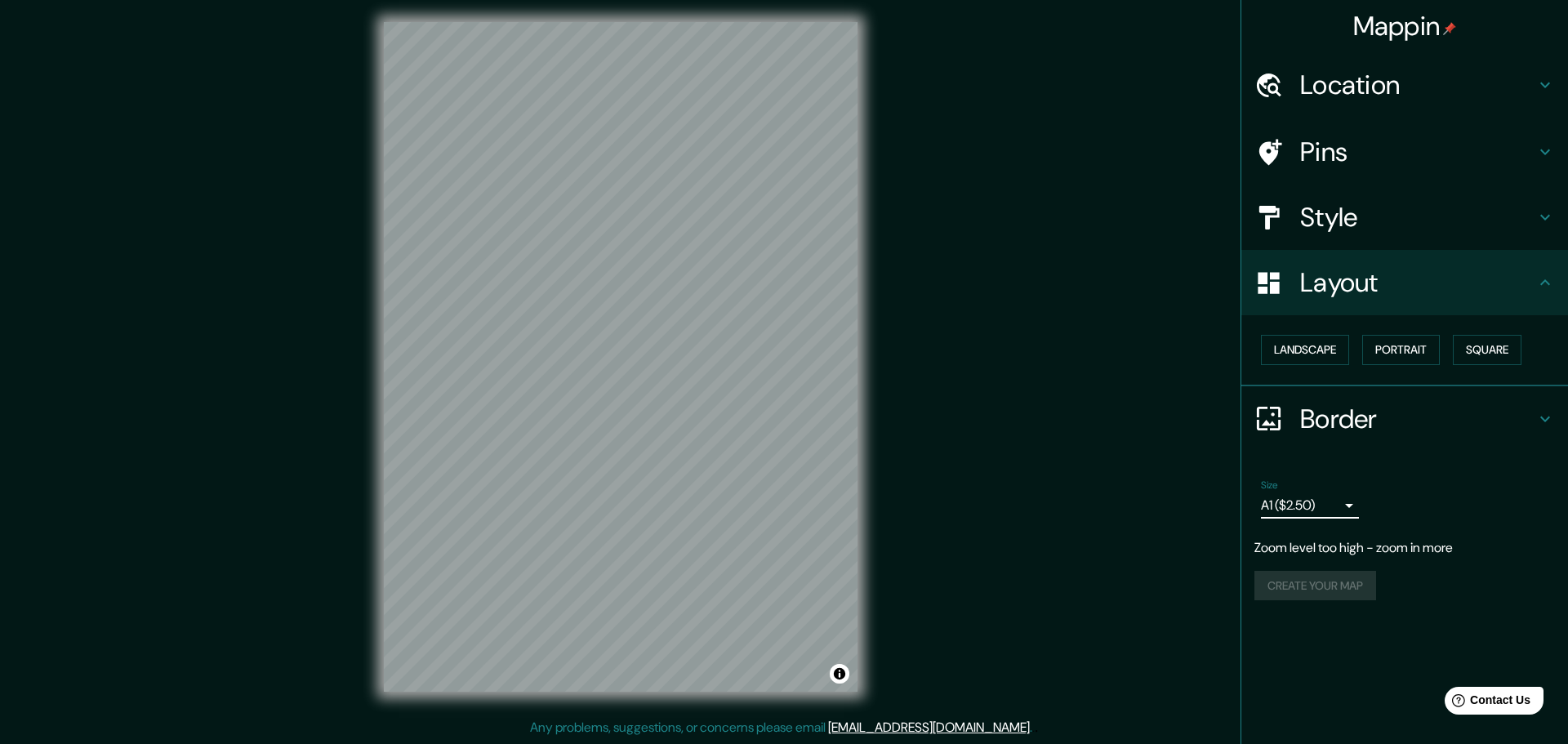
click at [1342, 499] on body "Mappin Location Pins Style Layout Landscape Portrait Square Border Choose a bor…" at bounding box center [784, 368] width 1568 height 744
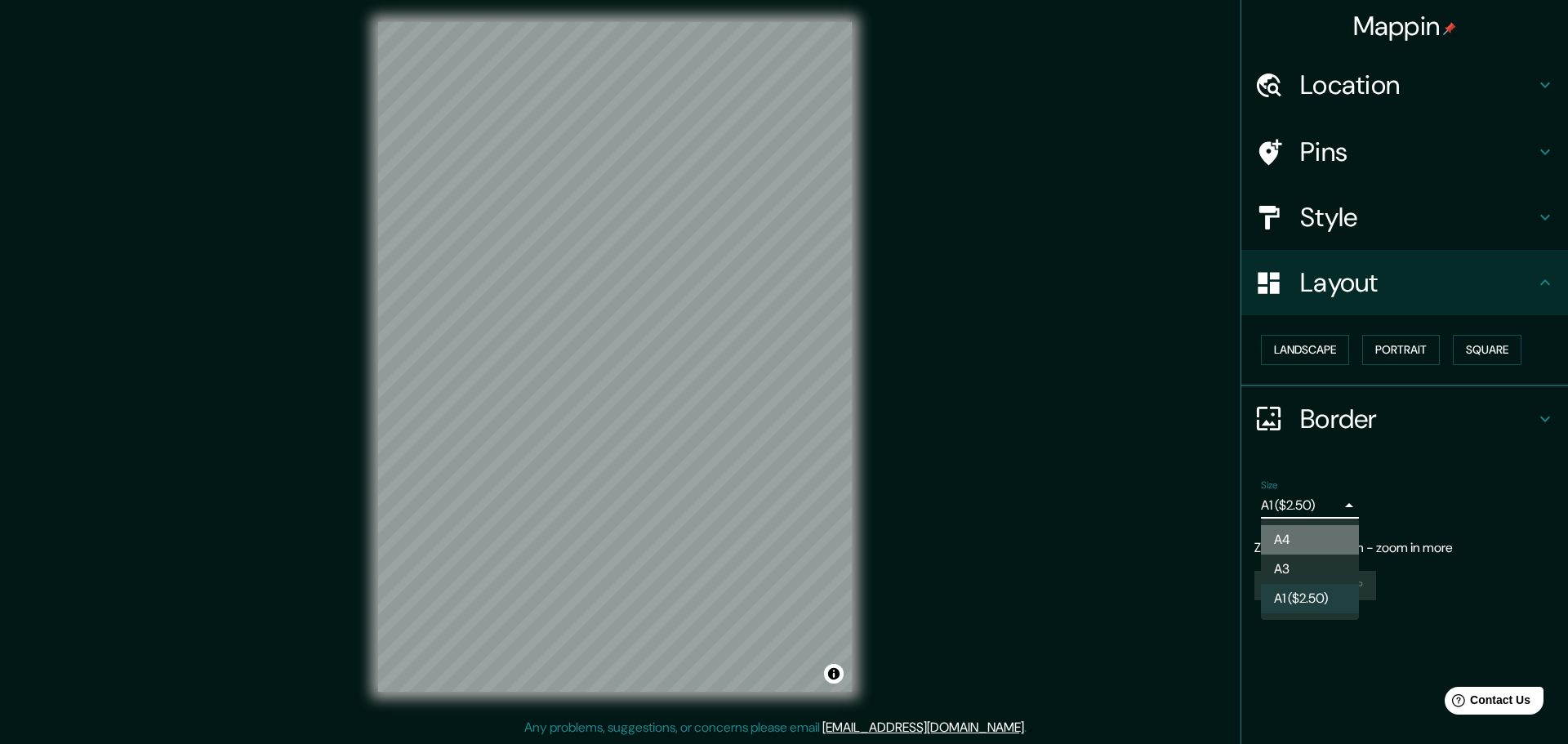
click at [1321, 533] on li "A4" at bounding box center [1310, 540] width 98 height 30
click at [1334, 510] on body "Mappin Location Pins Style Layout Landscape Portrait Square Border Choose a bor…" at bounding box center [784, 368] width 1568 height 744
click at [1304, 561] on li "A3" at bounding box center [1310, 569] width 98 height 30
type input "a4"
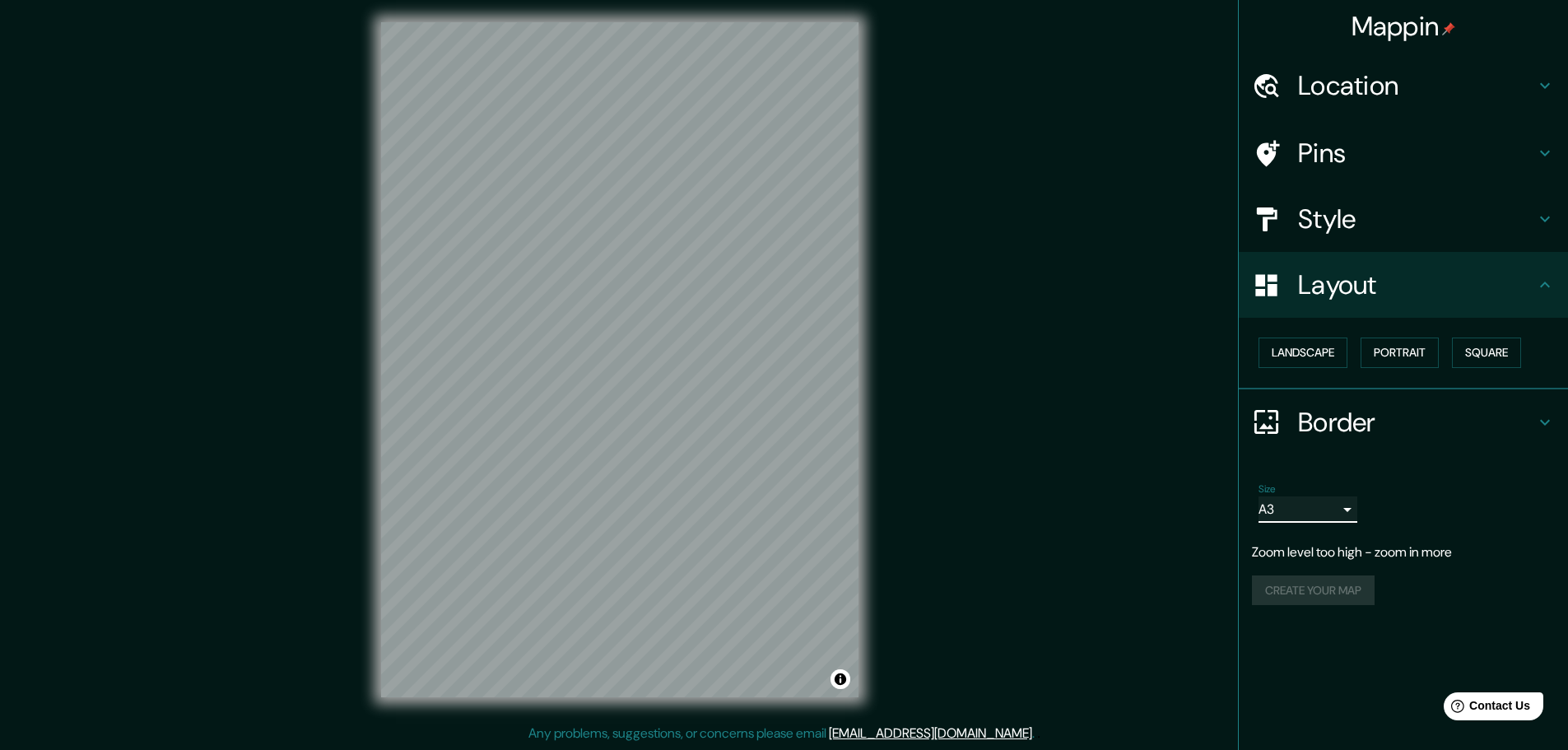
scroll to position [0, 0]
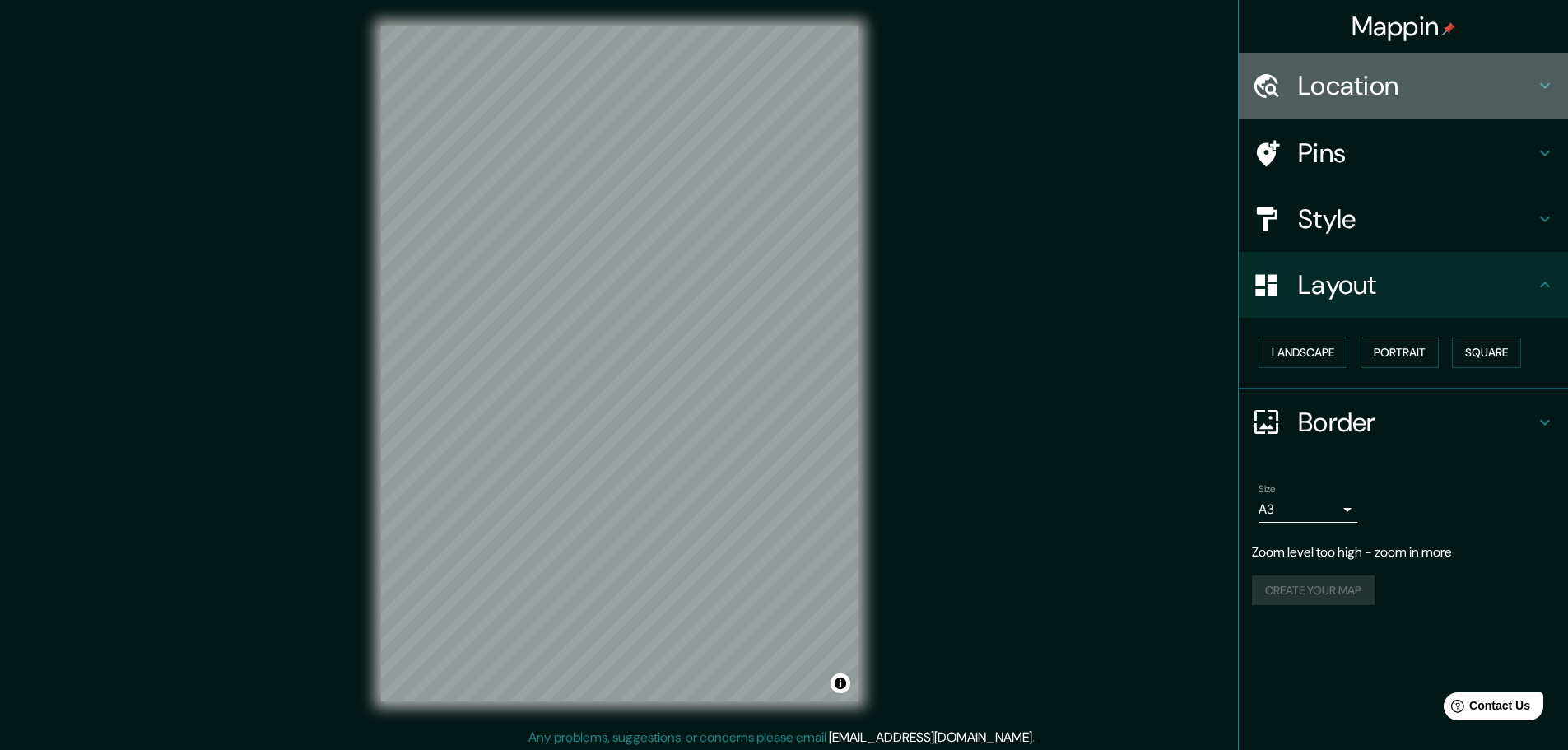
click at [1412, 90] on h4 "Location" at bounding box center [1417, 85] width 237 height 32
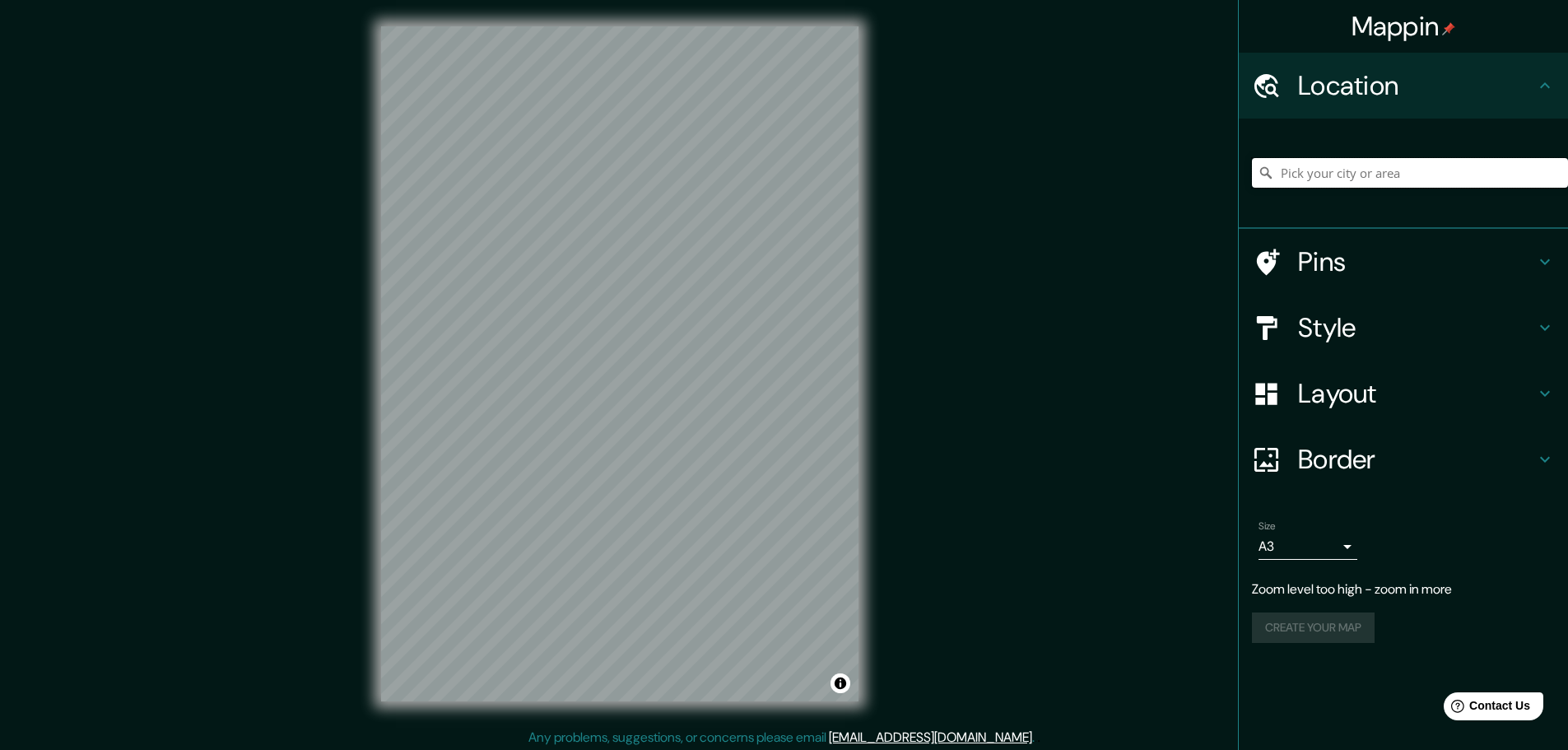
click at [1409, 177] on input "Pick your city or area" at bounding box center [1410, 173] width 316 height 30
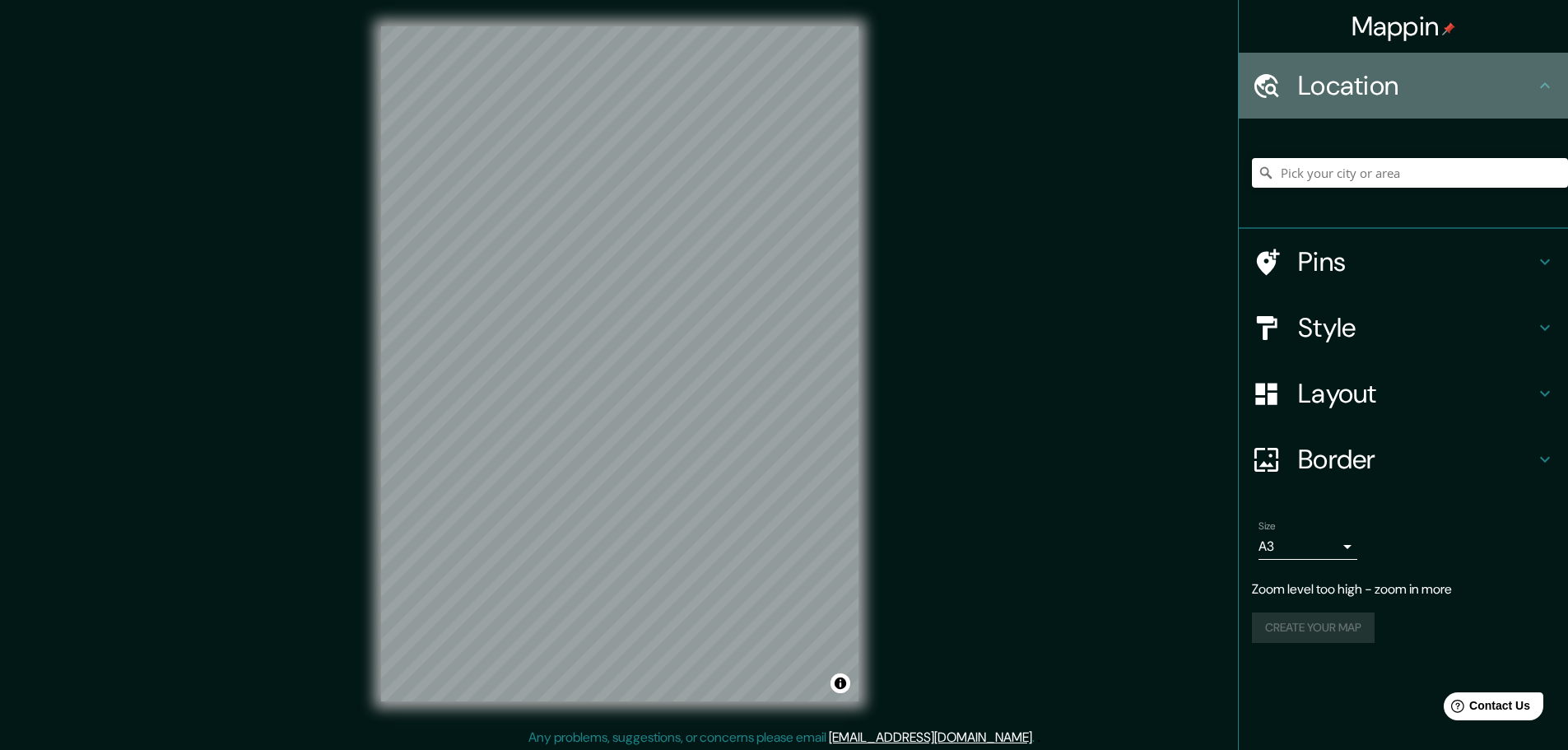
click at [1530, 82] on h4 "Location" at bounding box center [1417, 85] width 237 height 32
click at [1549, 79] on icon at bounding box center [1545, 85] width 19 height 19
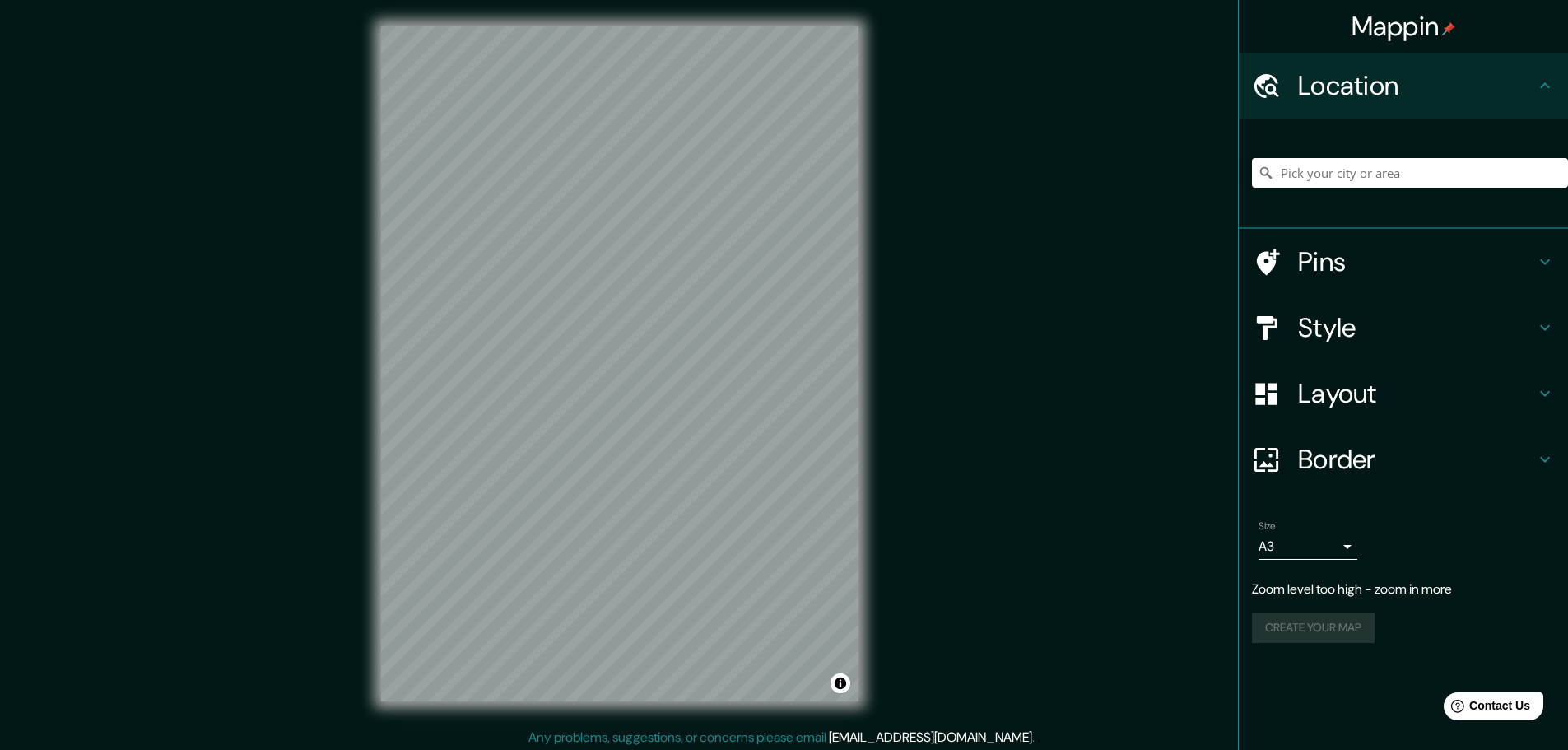
click at [1345, 627] on div "Create your map" at bounding box center [1403, 627] width 303 height 31
